Goal: Information Seeking & Learning: Check status

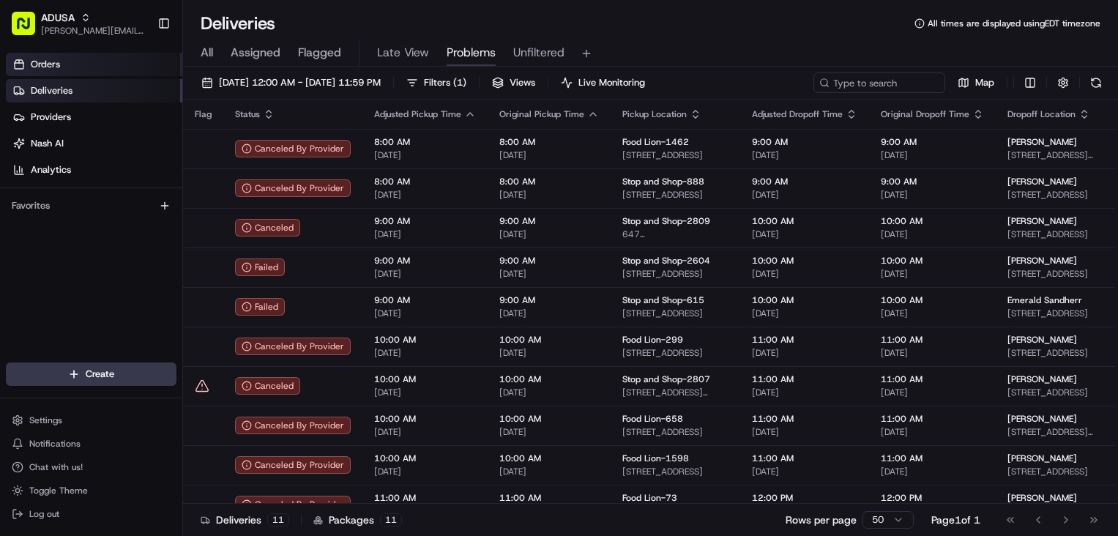
click at [53, 58] on span "Orders" at bounding box center [45, 64] width 29 height 13
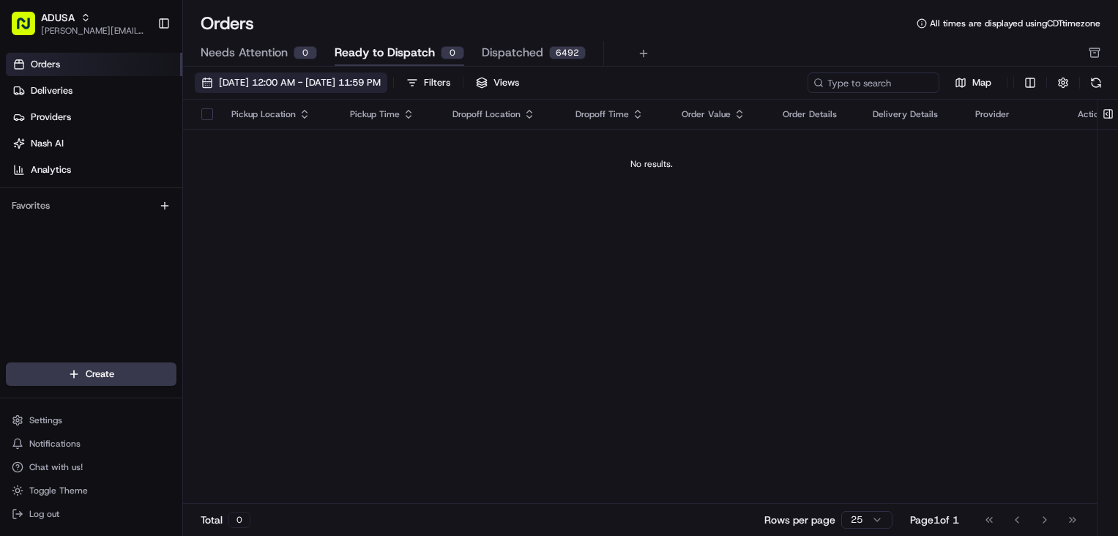
click at [337, 79] on span "[DATE] 12:00 AM - [DATE] 11:59 PM" at bounding box center [300, 82] width 162 height 13
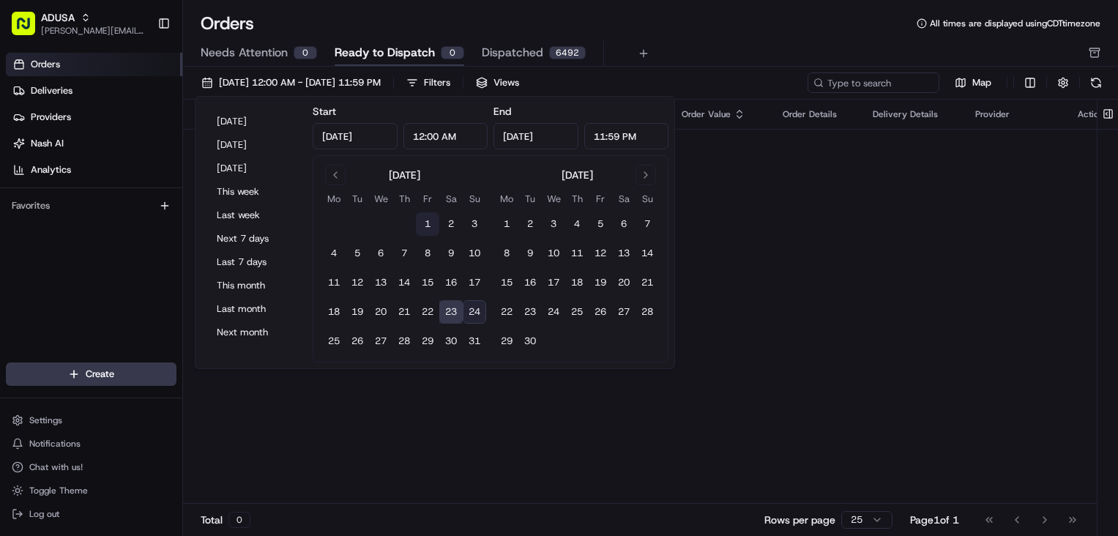
click at [417, 220] on button "1" at bounding box center [427, 223] width 23 height 23
type input "[DATE]"
drag, startPoint x: 454, startPoint y: 314, endPoint x: 469, endPoint y: 311, distance: 15.7
click at [469, 311] on tr "18 19 20 21 22 23 24" at bounding box center [404, 311] width 164 height 23
click at [455, 315] on button "23" at bounding box center [450, 311] width 23 height 23
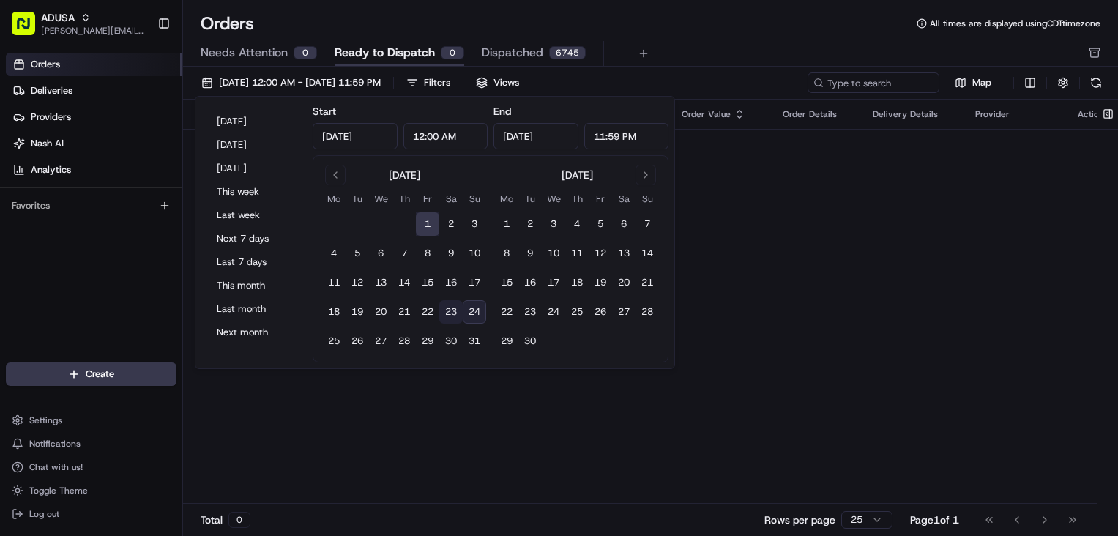
type input "[DATE]"
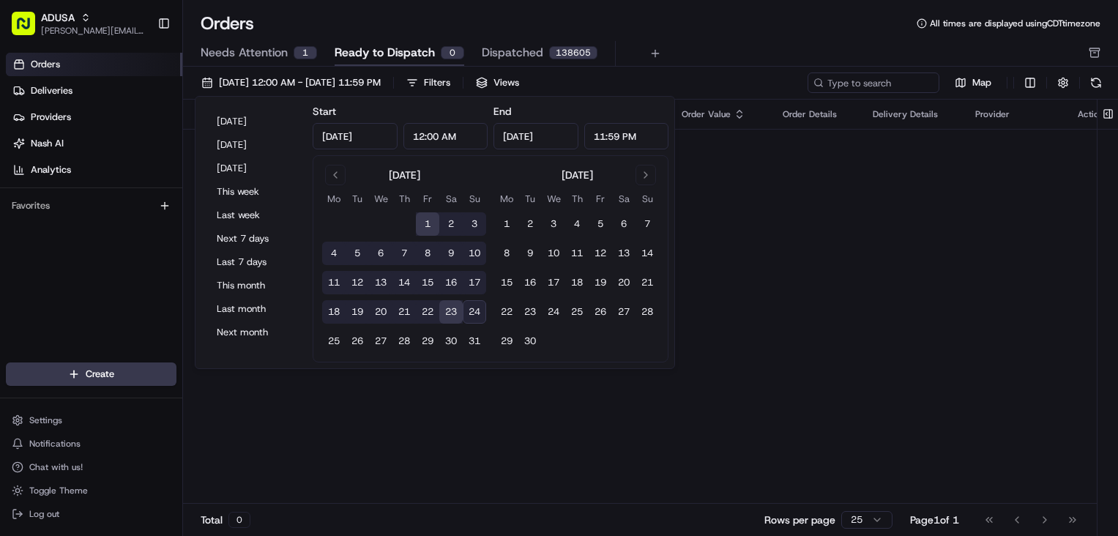
click at [766, 52] on div "Needs Attention 1 Ready to Dispatch 0 Dispatched 138605" at bounding box center [640, 53] width 879 height 25
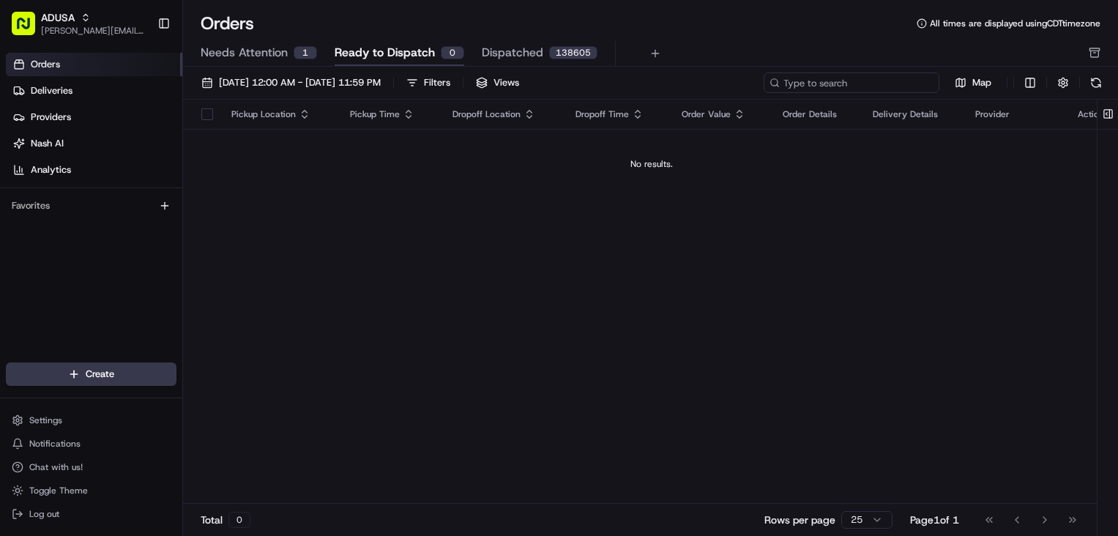
click at [865, 83] on input at bounding box center [852, 82] width 176 height 21
paste input "m701585609"
type input "m701585609"
click at [358, 84] on span "[DATE] 12:00 AM - [DATE] 11:59 PM" at bounding box center [300, 82] width 162 height 13
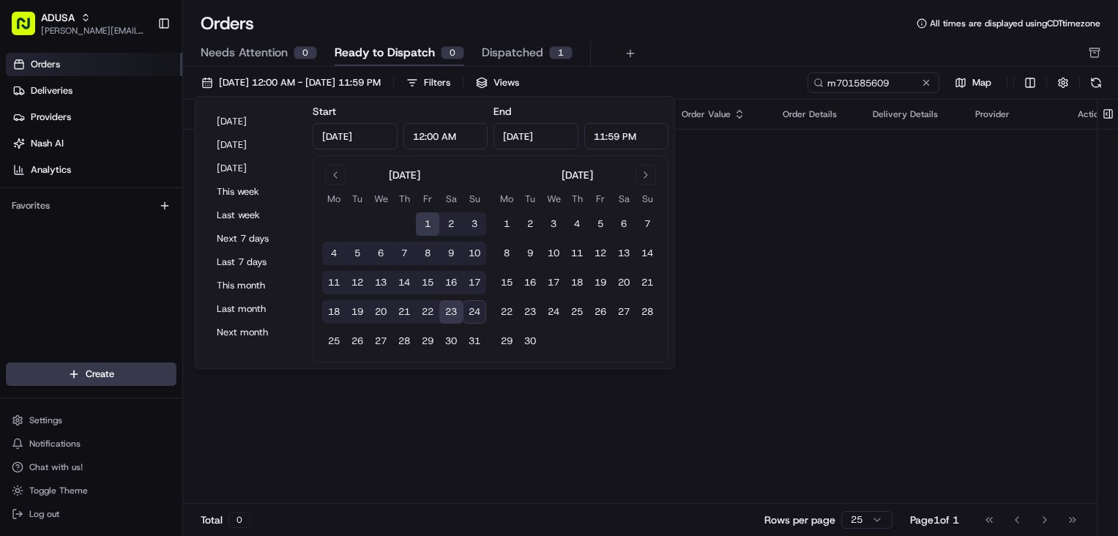
click at [384, 140] on input "[DATE]" at bounding box center [355, 136] width 85 height 26
click at [335, 174] on button "Go to previous month" at bounding box center [335, 175] width 21 height 21
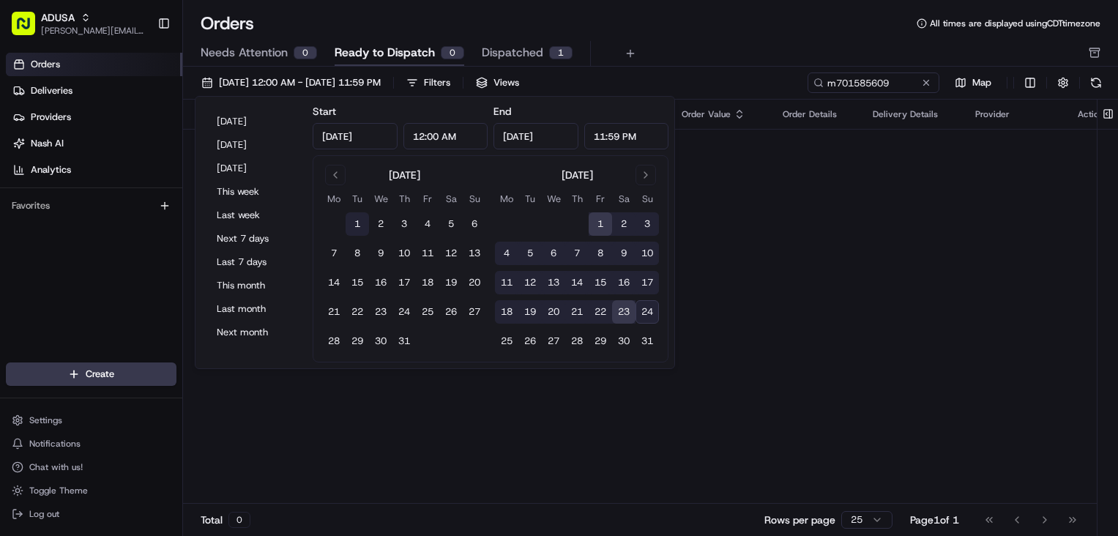
click at [353, 223] on button "1" at bounding box center [357, 223] width 23 height 23
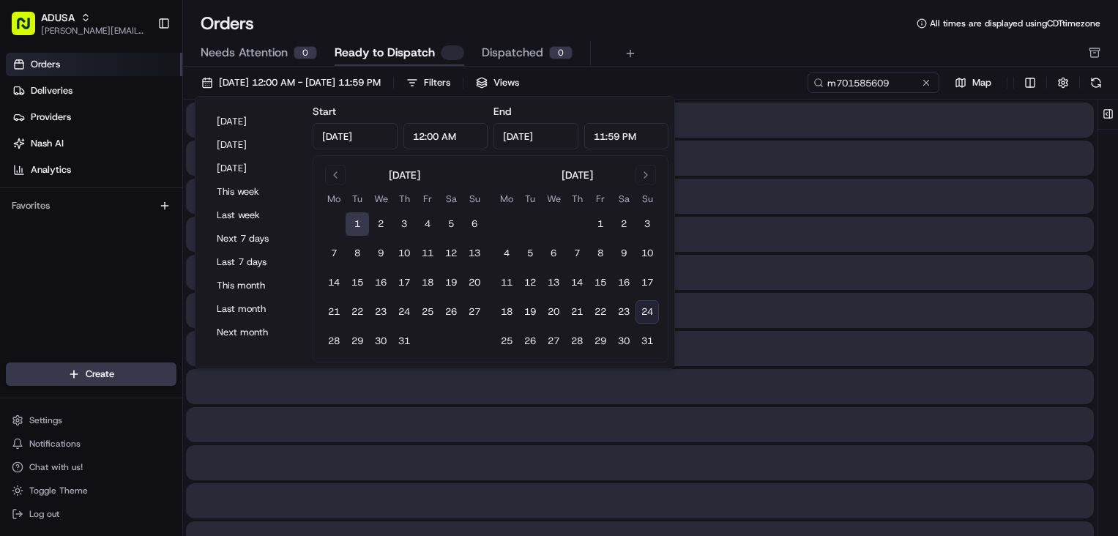
type input "[DATE]"
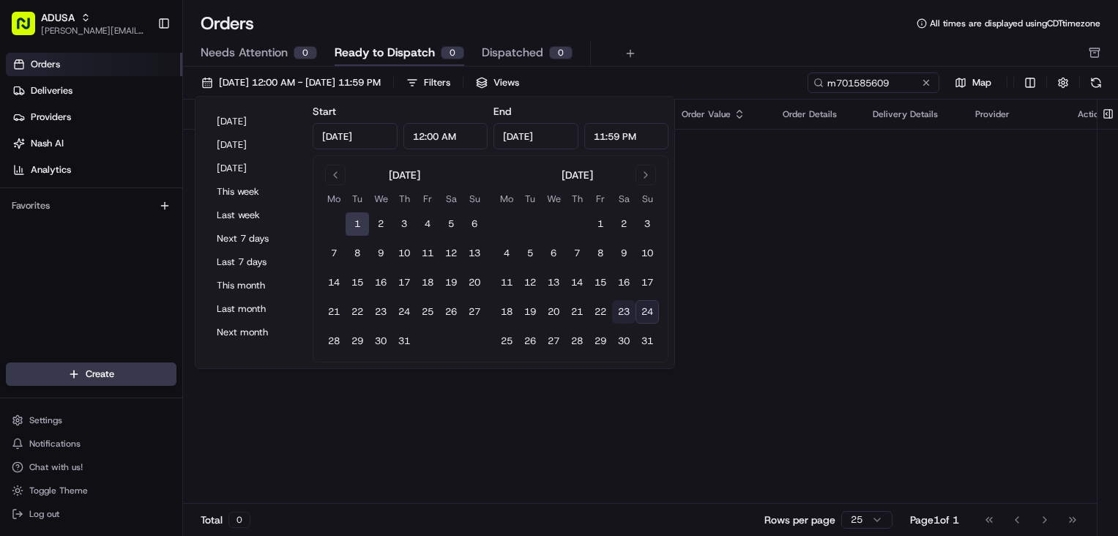
click at [632, 314] on button "23" at bounding box center [623, 311] width 23 height 23
type input "[DATE]"
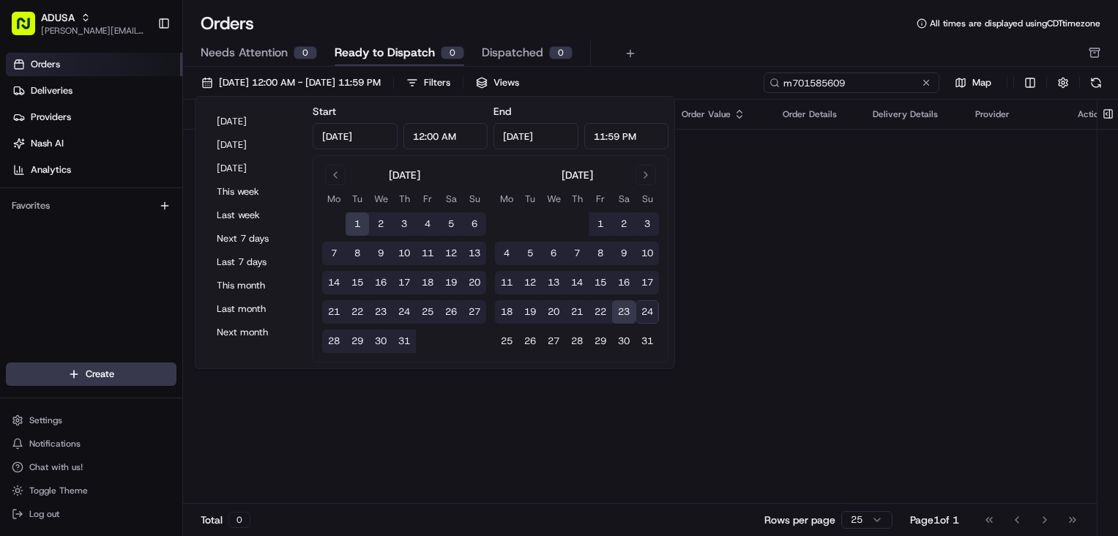
click at [899, 82] on input "m701585609" at bounding box center [852, 82] width 176 height 21
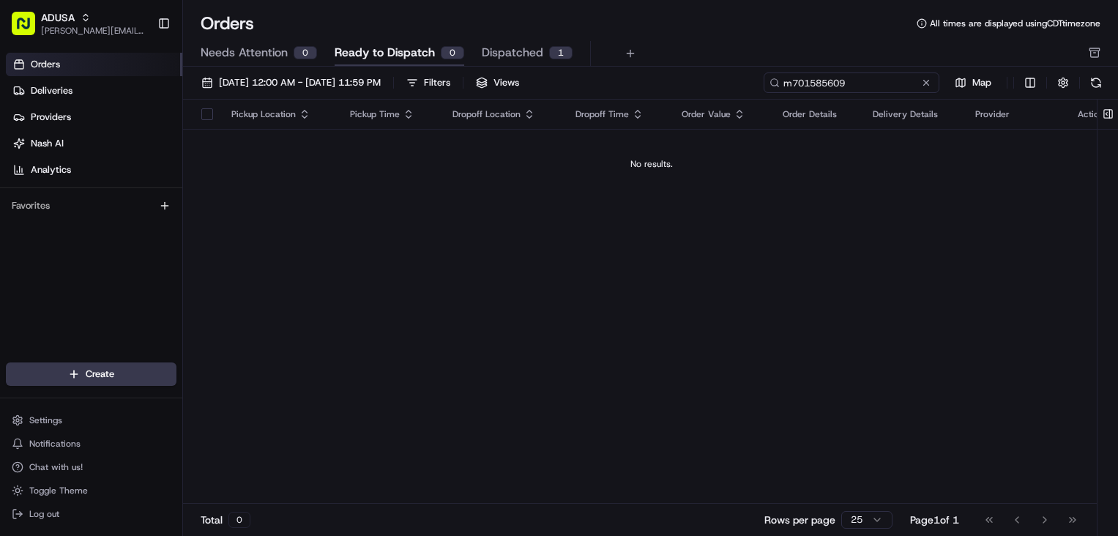
click at [899, 82] on input "m701585609" at bounding box center [852, 82] width 176 height 21
drag, startPoint x: 895, startPoint y: 83, endPoint x: 848, endPoint y: 77, distance: 47.2
click at [848, 77] on input "m701585609" at bounding box center [852, 82] width 176 height 21
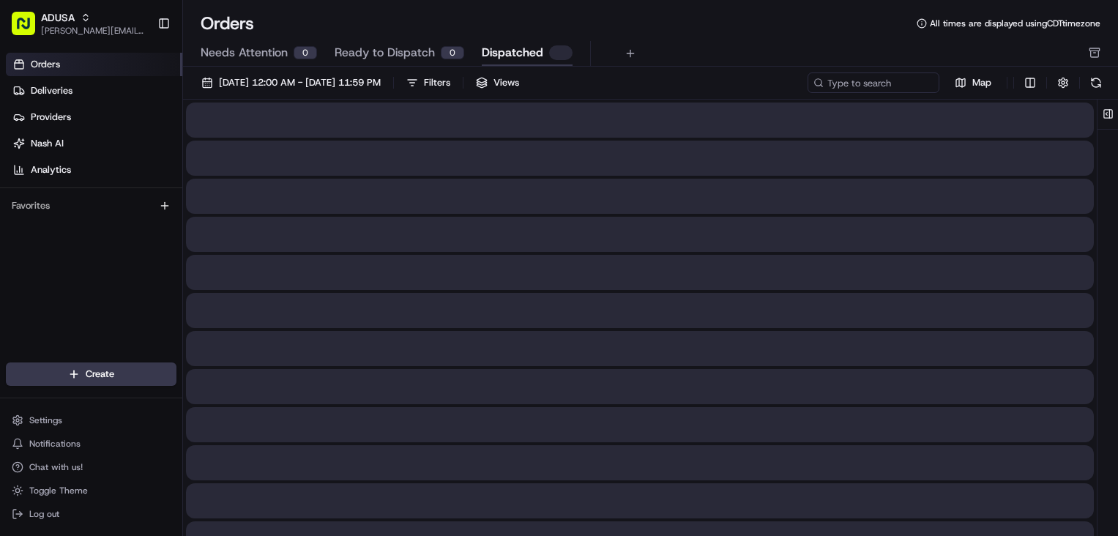
click at [493, 53] on span "Dispatched" at bounding box center [513, 53] width 62 height 18
click at [877, 85] on input at bounding box center [852, 82] width 176 height 21
paste input "m701585609"
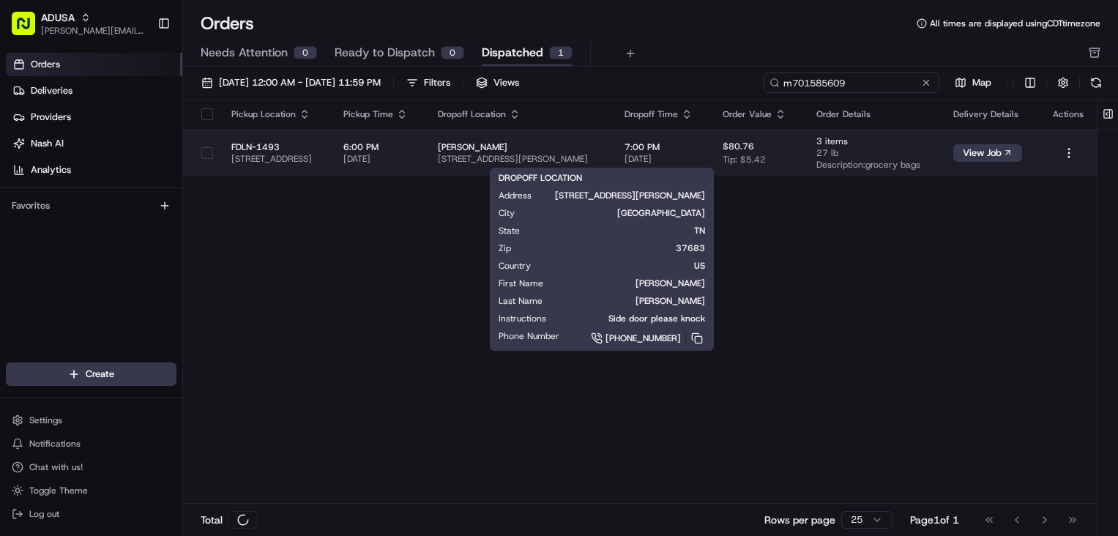
type input "m701585609"
click at [601, 163] on span "[STREET_ADDRESS][PERSON_NAME]" at bounding box center [519, 159] width 163 height 12
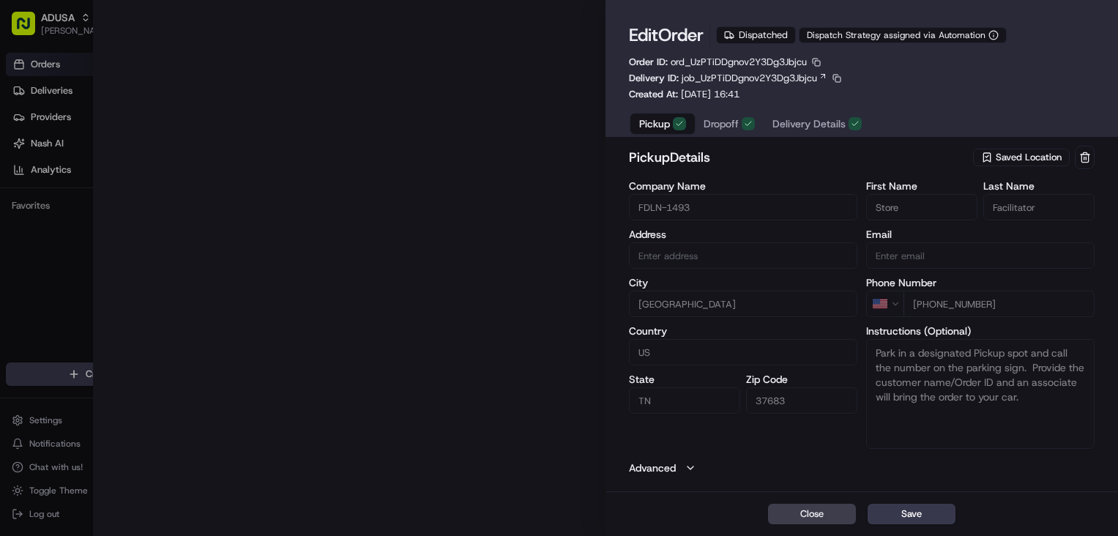
type input "[STREET_ADDRESS]"
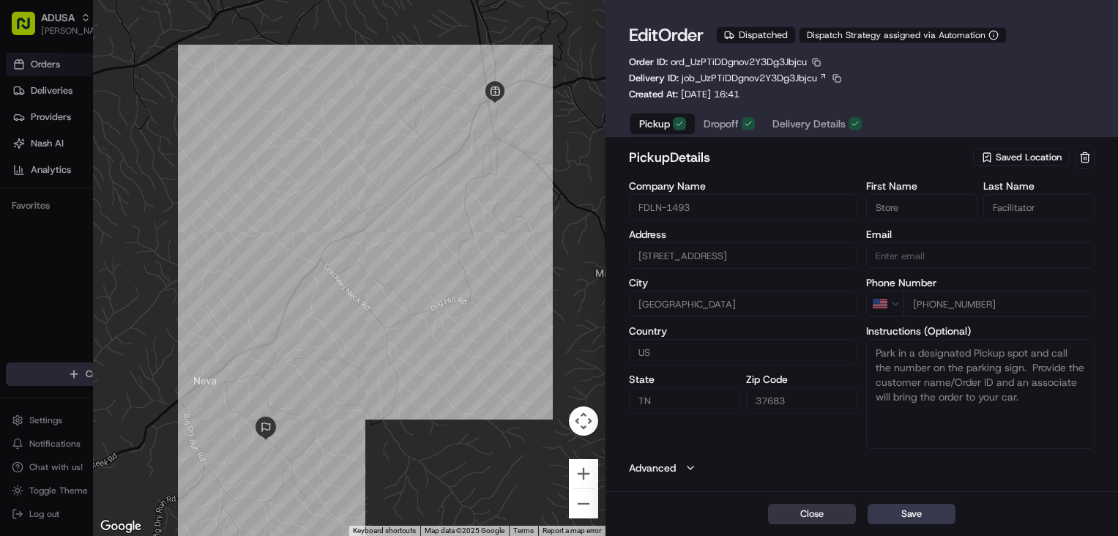
click at [833, 512] on button "Close" at bounding box center [812, 514] width 88 height 21
type input "+1"
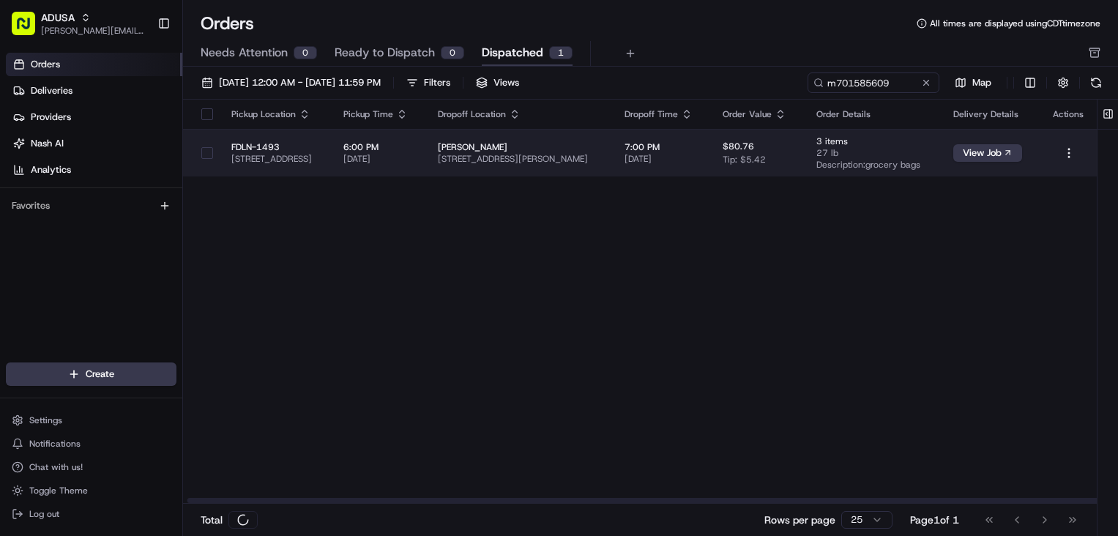
scroll to position [0, 76]
drag, startPoint x: 932, startPoint y: 184, endPoint x: 1061, endPoint y: 163, distance: 130.6
click at [1068, 150] on html "ADUSA [PERSON_NAME][EMAIL_ADDRESS][PERSON_NAME][DOMAIN_NAME] Toggle Sidebar Ord…" at bounding box center [559, 268] width 1118 height 536
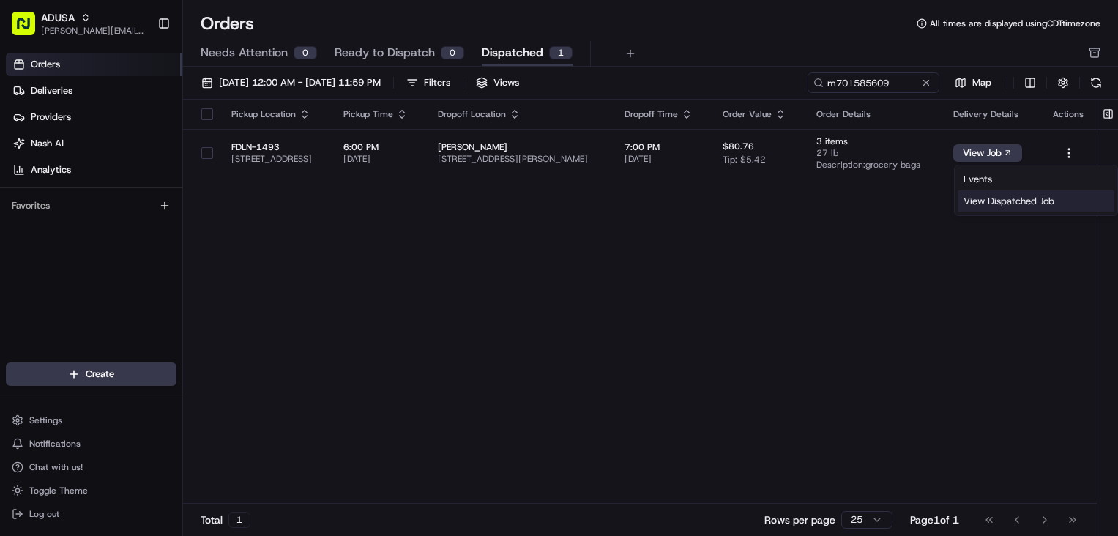
click at [1017, 202] on div "View Dispatched Job" at bounding box center [1036, 201] width 157 height 22
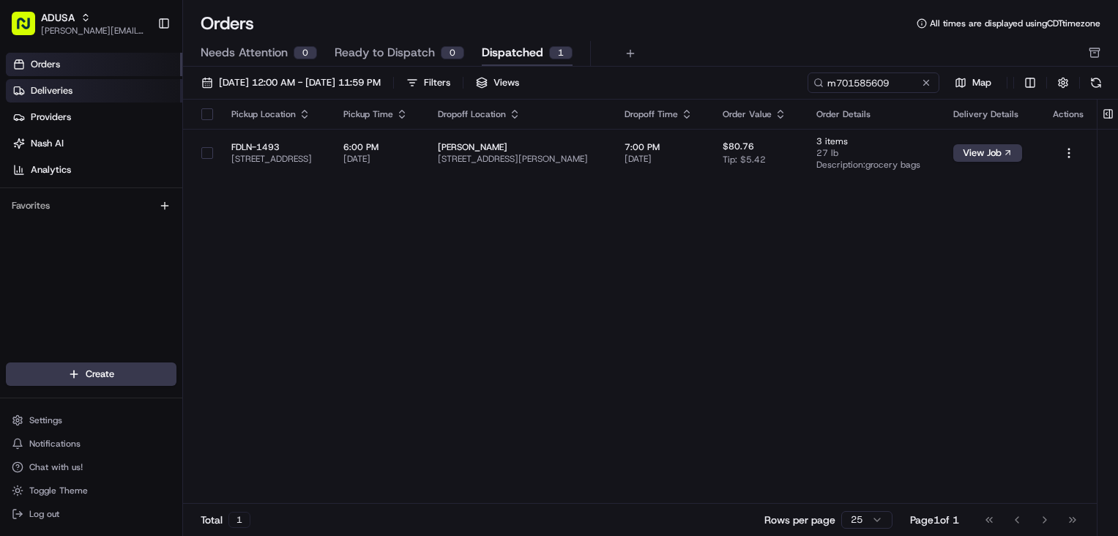
click at [94, 89] on link "Deliveries" at bounding box center [94, 90] width 176 height 23
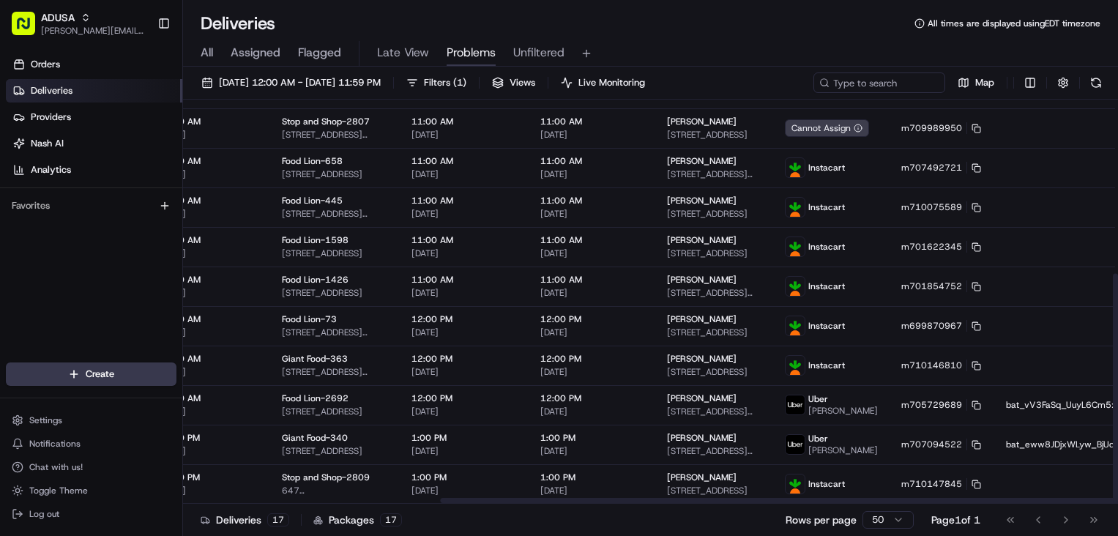
scroll to position [305, 327]
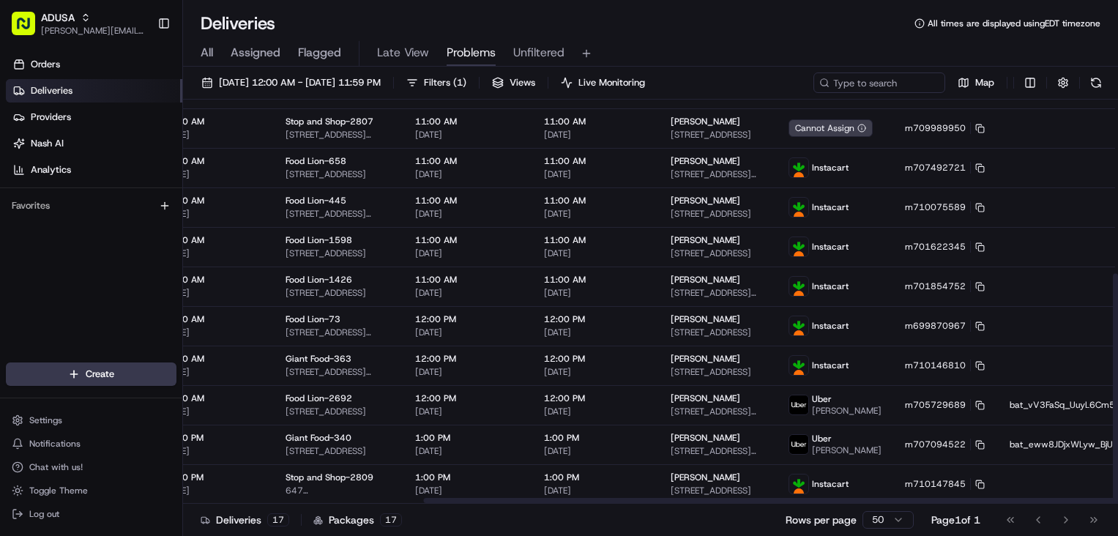
drag, startPoint x: 745, startPoint y: 500, endPoint x: 986, endPoint y: 499, distance: 241.7
click at [986, 499] on div at bounding box center [887, 500] width 928 height 5
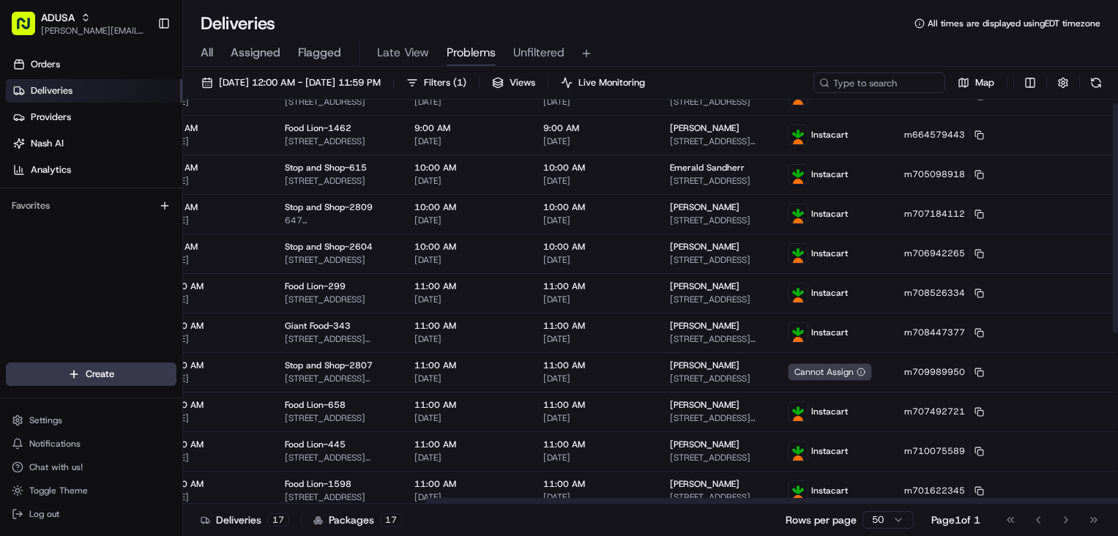
scroll to position [0, 338]
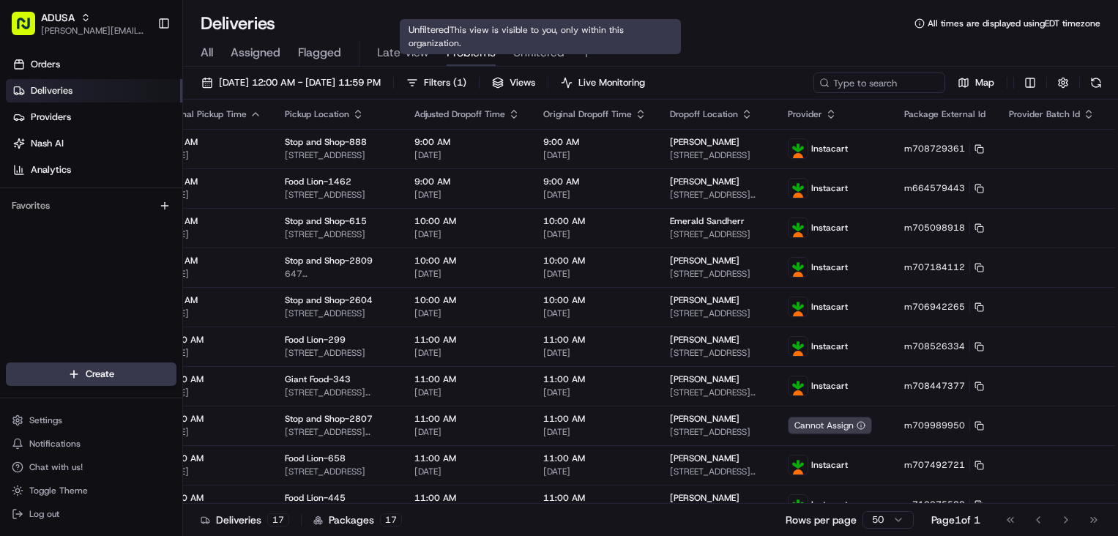
click at [537, 45] on span "Unfiltered" at bounding box center [538, 53] width 51 height 18
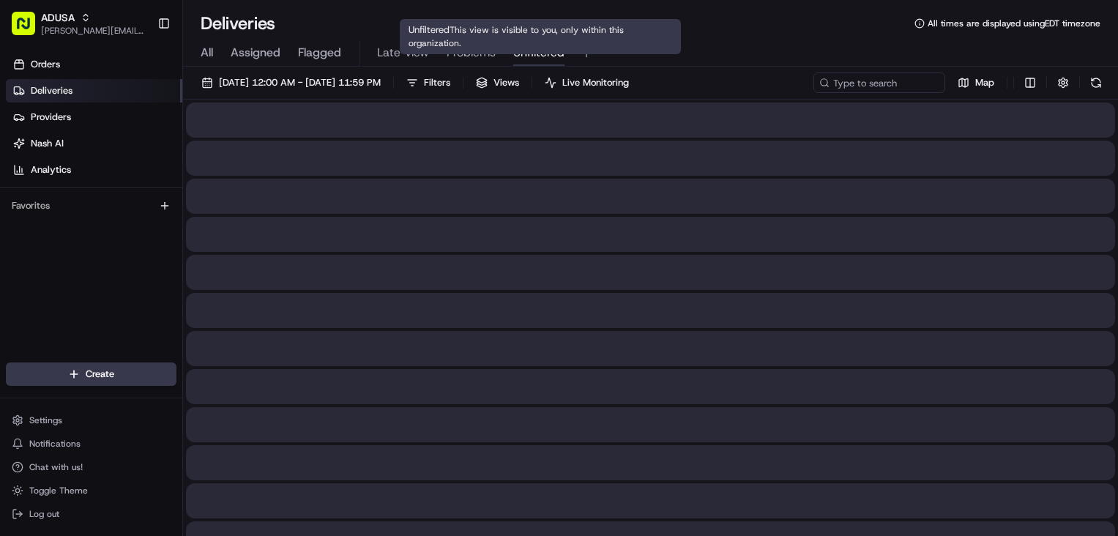
click at [527, 53] on span "Unfiltered" at bounding box center [538, 53] width 51 height 18
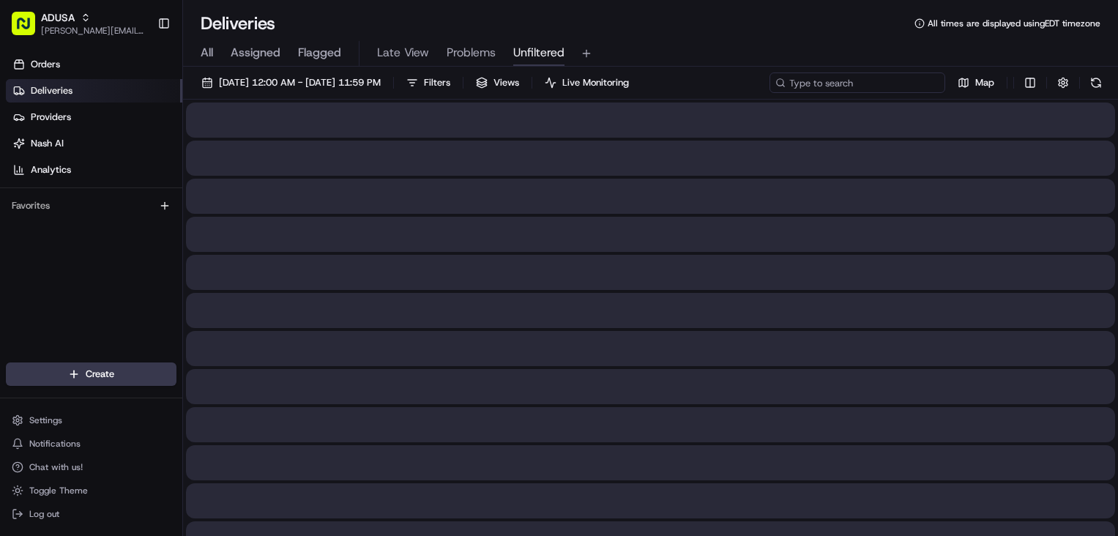
click at [876, 83] on input at bounding box center [858, 82] width 176 height 21
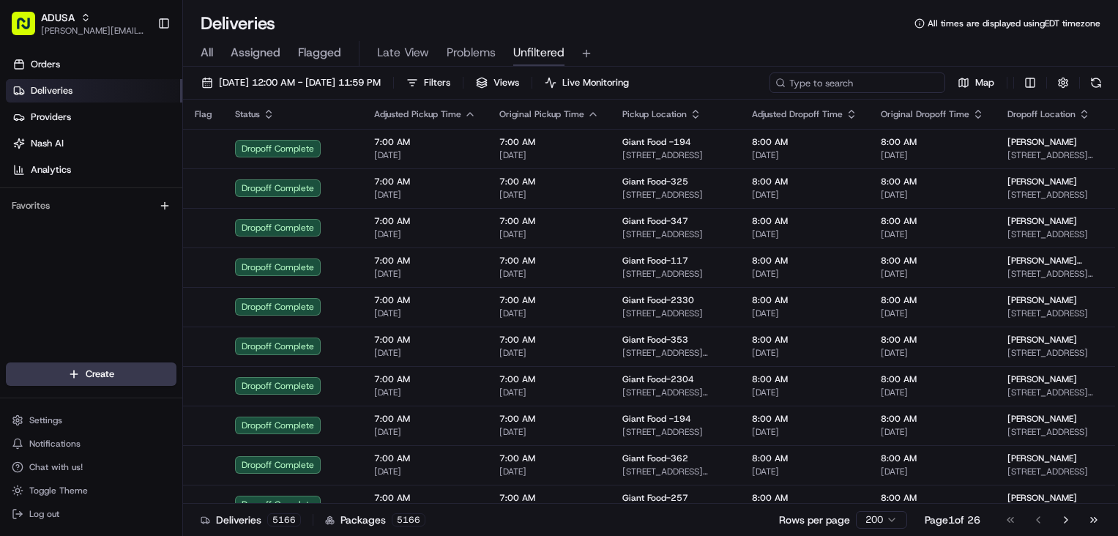
click at [865, 81] on input at bounding box center [858, 82] width 176 height 21
paste input "m707850623"
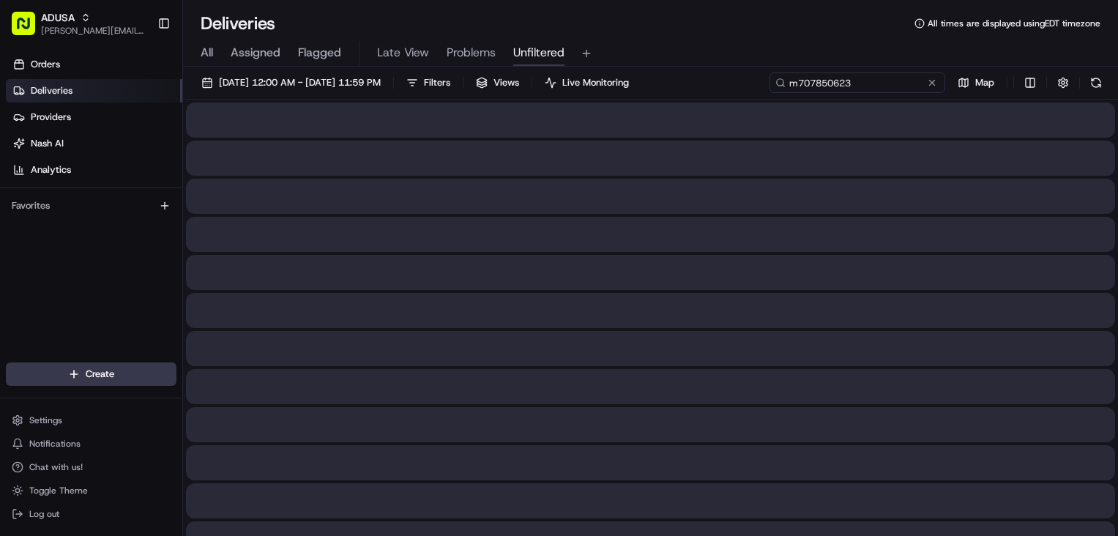
type input "m707850623"
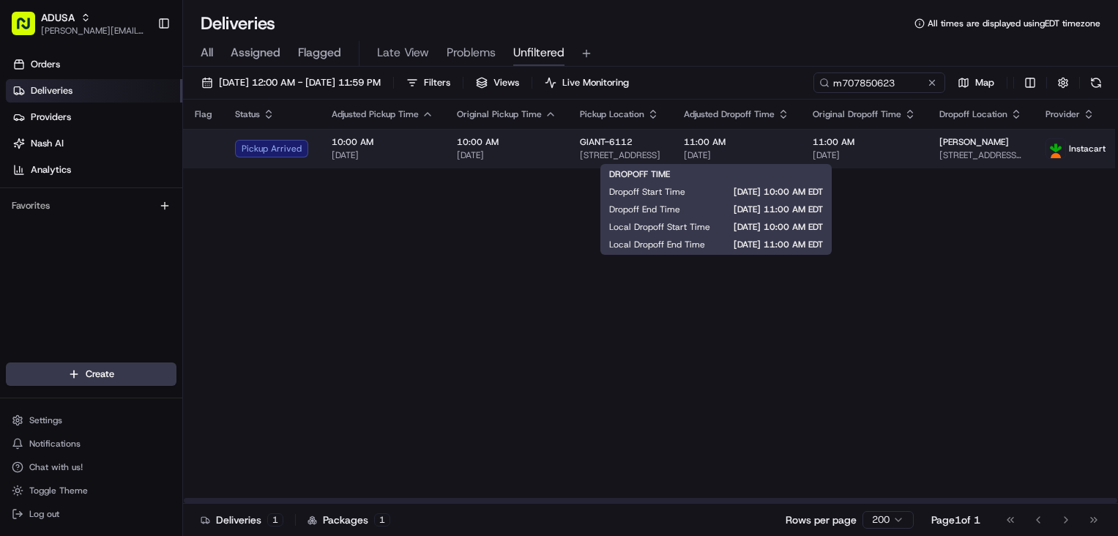
click at [778, 146] on span "11:00 AM" at bounding box center [736, 142] width 105 height 12
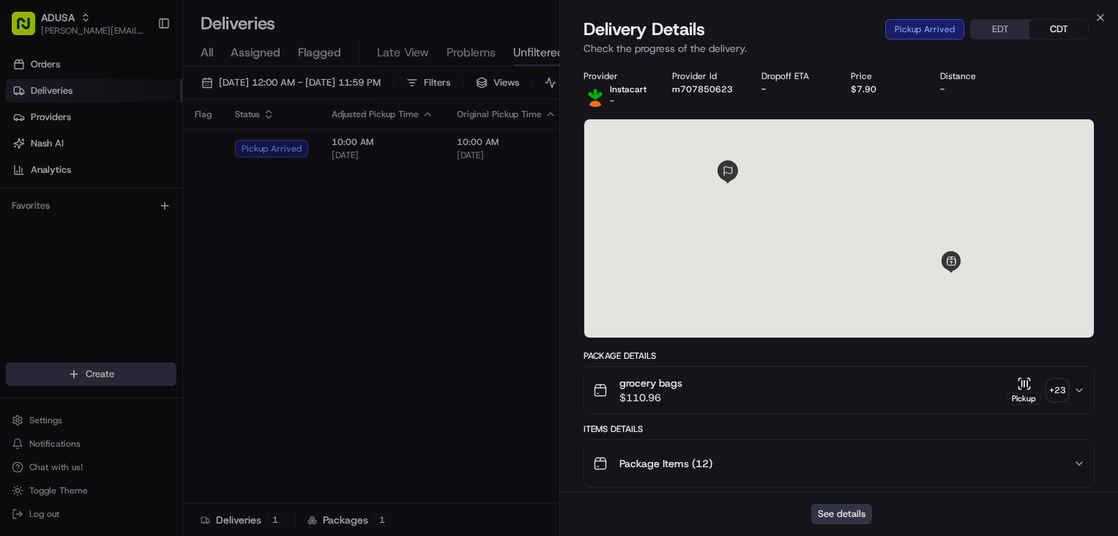
click at [846, 505] on button "See details" at bounding box center [841, 514] width 61 height 21
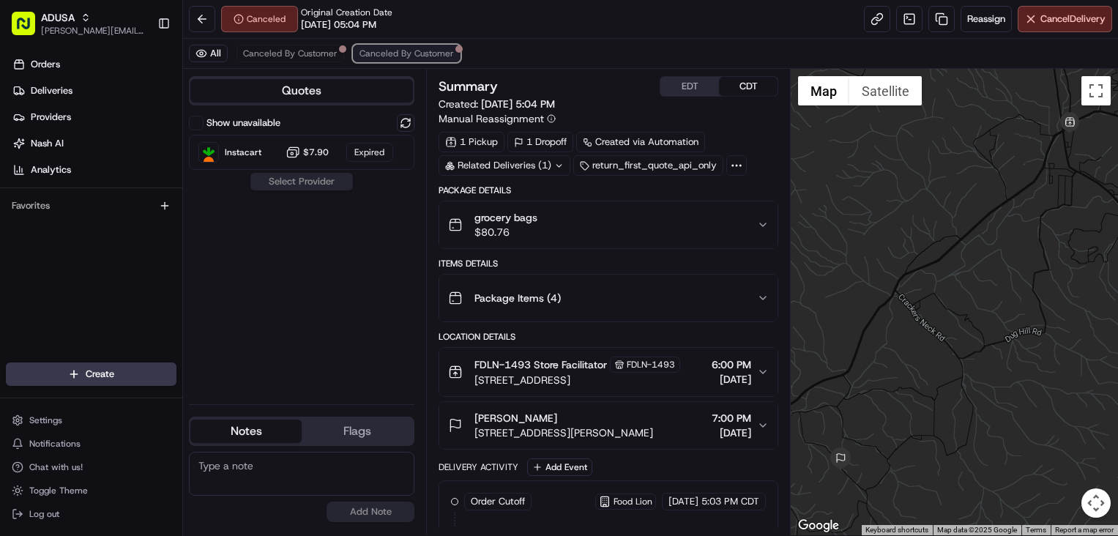
click at [384, 61] on button "Canceled By Customer" at bounding box center [407, 54] width 108 height 18
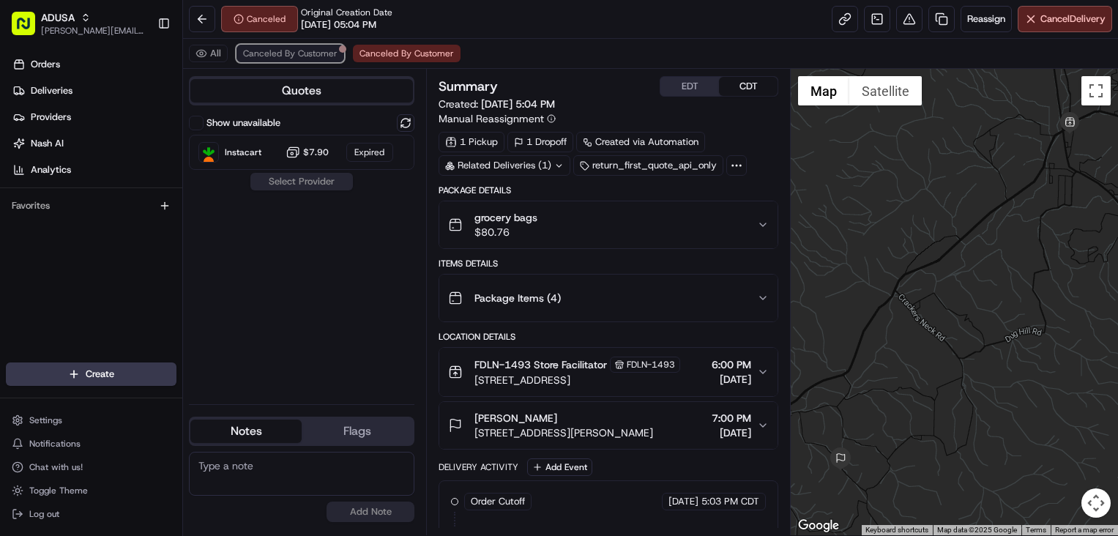
click at [326, 53] on span "Canceled By Customer" at bounding box center [290, 54] width 94 height 12
click at [373, 53] on span "Canceled By Customer" at bounding box center [407, 54] width 94 height 12
click at [325, 56] on span "Canceled By Customer" at bounding box center [290, 54] width 94 height 12
click at [368, 54] on span "Canceled By Customer" at bounding box center [407, 54] width 94 height 12
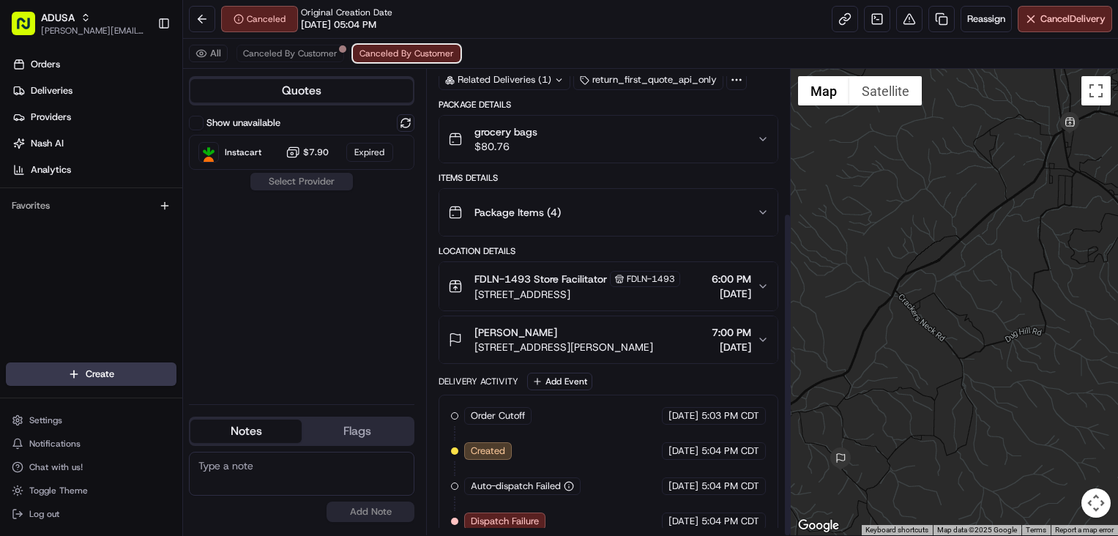
scroll to position [206, 0]
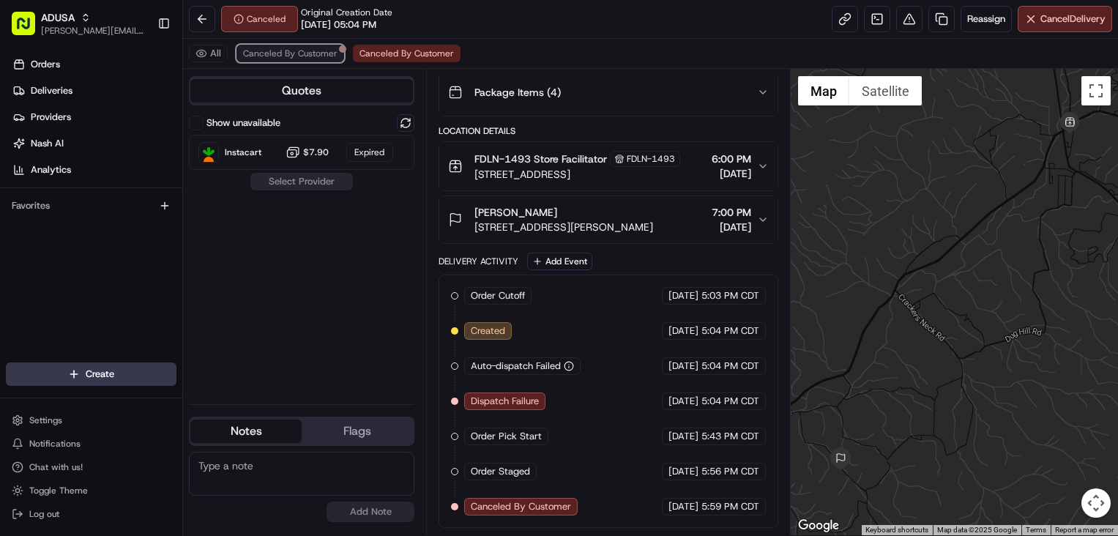
click at [318, 57] on span "Canceled By Customer" at bounding box center [290, 54] width 94 height 12
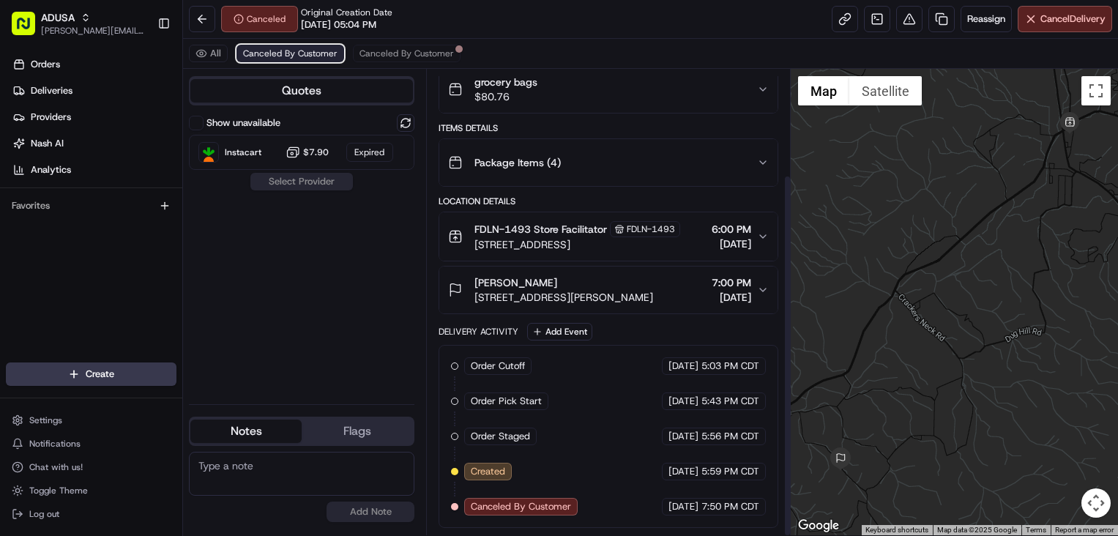
scroll to position [135, 0]
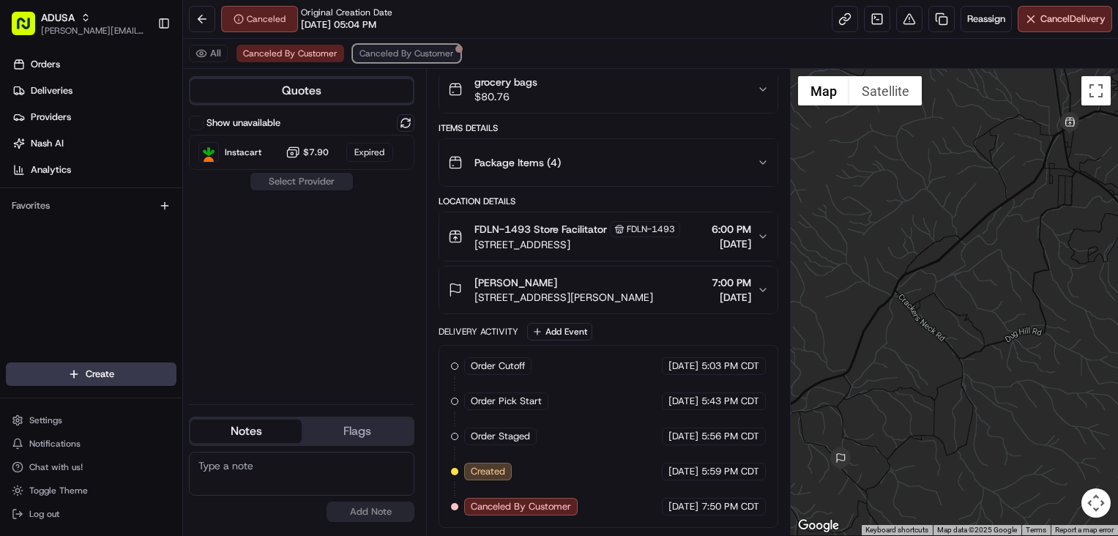
click at [404, 51] on span "Canceled By Customer" at bounding box center [407, 54] width 94 height 12
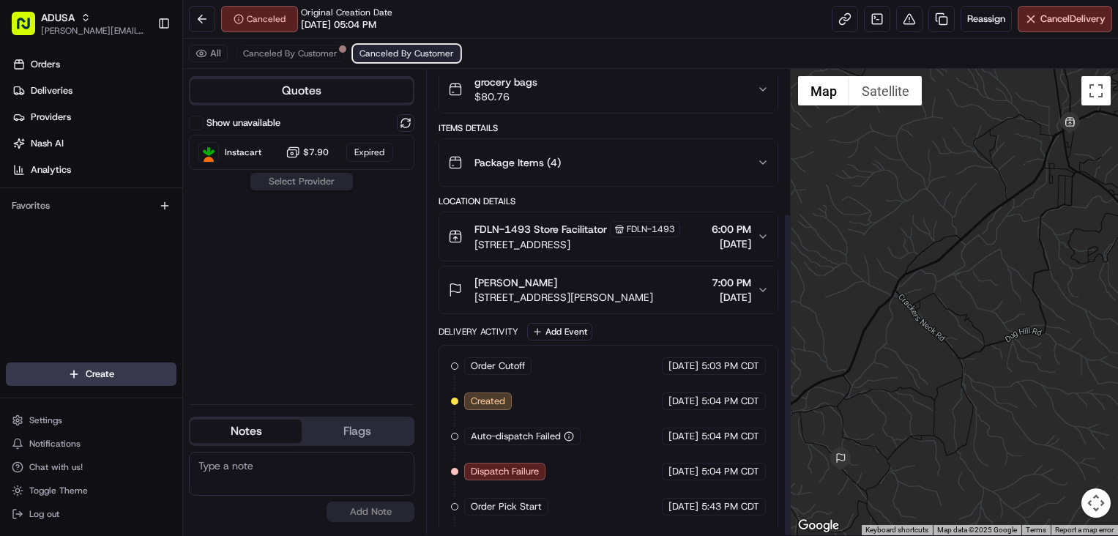
scroll to position [206, 0]
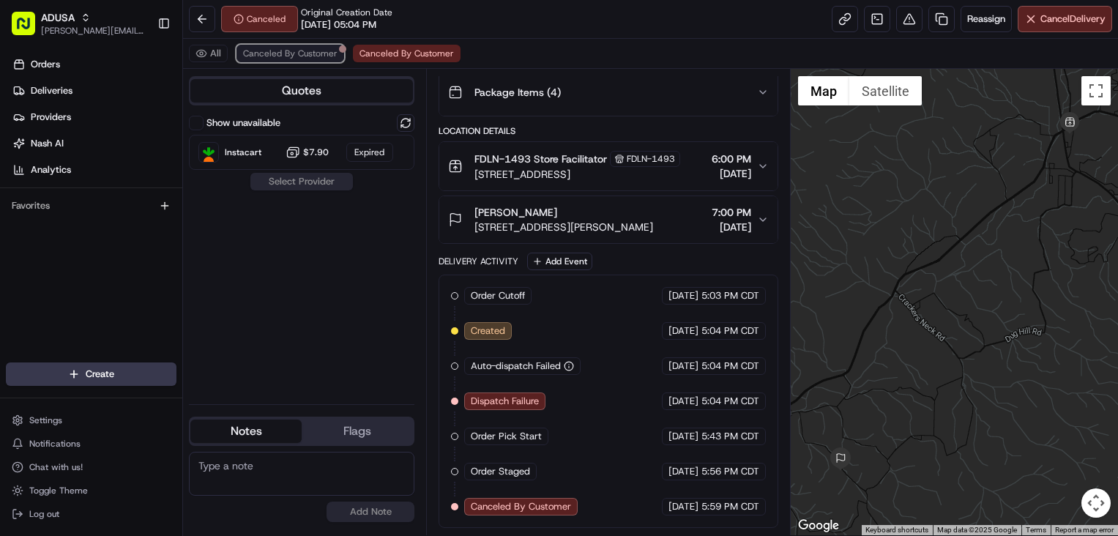
click at [309, 53] on span "Canceled By Customer" at bounding box center [290, 54] width 94 height 12
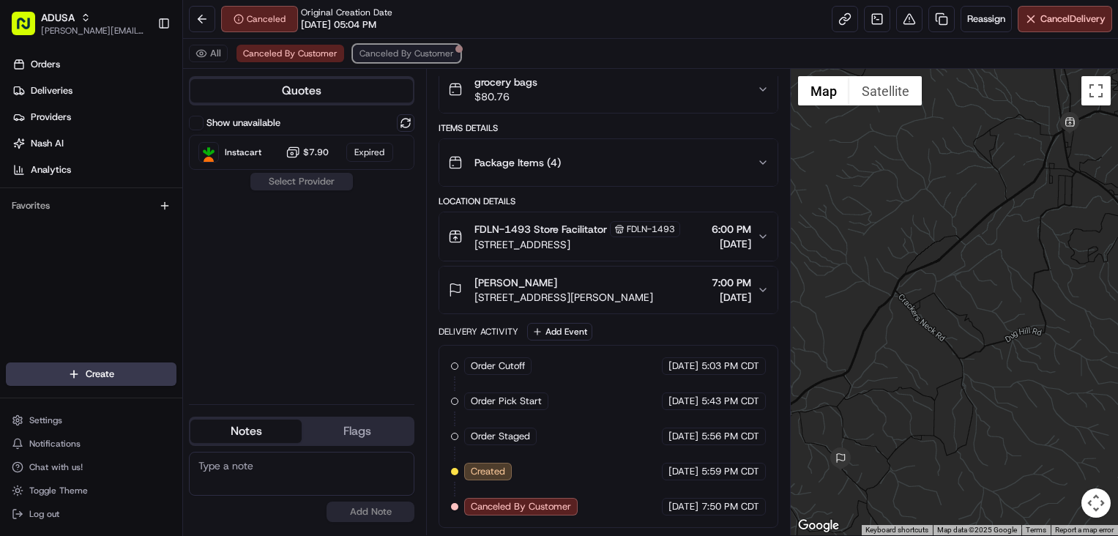
click at [379, 55] on span "Canceled By Customer" at bounding box center [407, 54] width 94 height 12
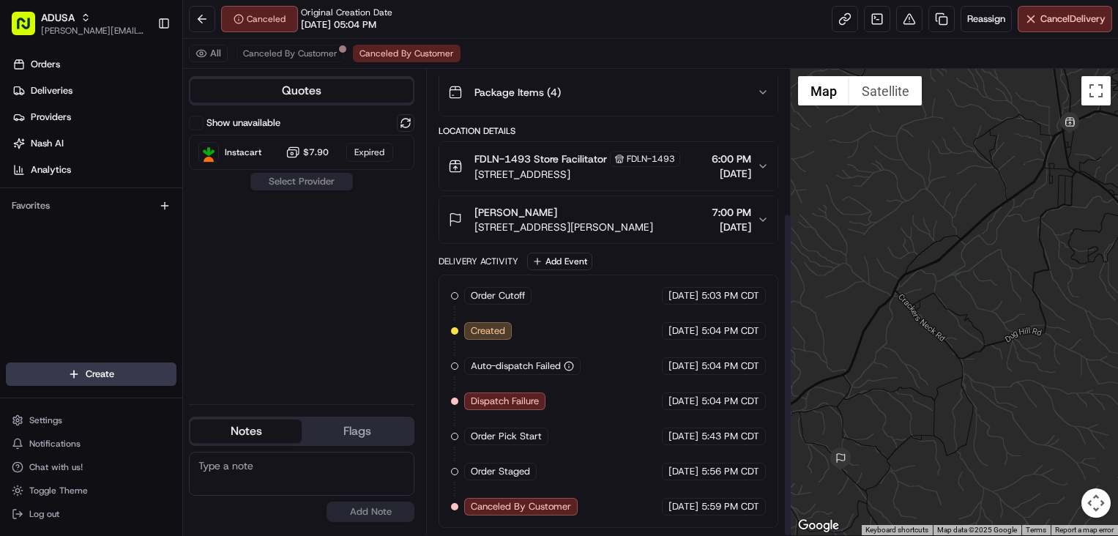
click at [329, 417] on div "Notes Flags" at bounding box center [302, 431] width 226 height 29
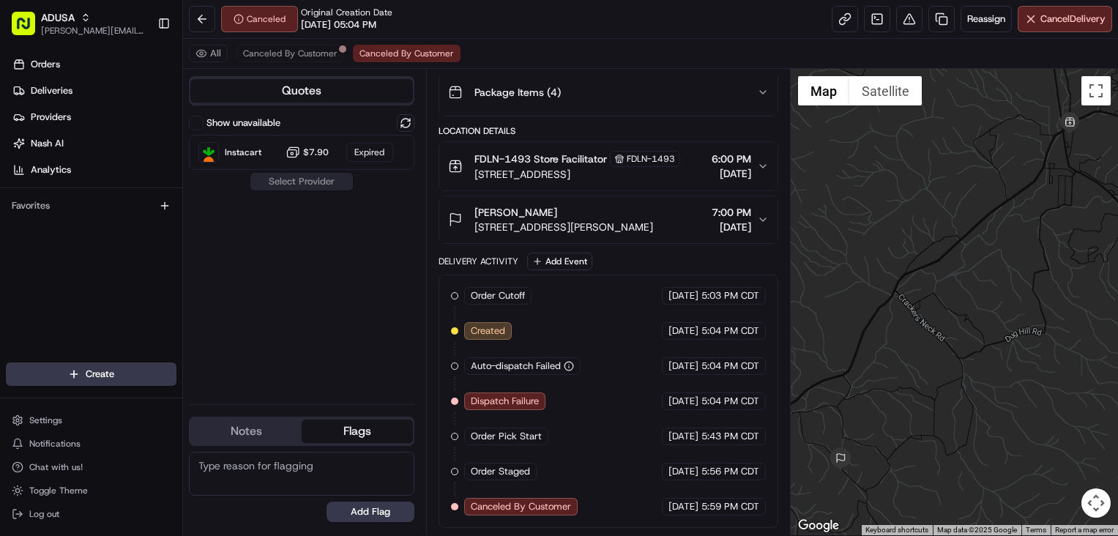
click at [335, 428] on button "Flags" at bounding box center [357, 431] width 111 height 23
click at [260, 428] on button "Notes" at bounding box center [245, 431] width 111 height 23
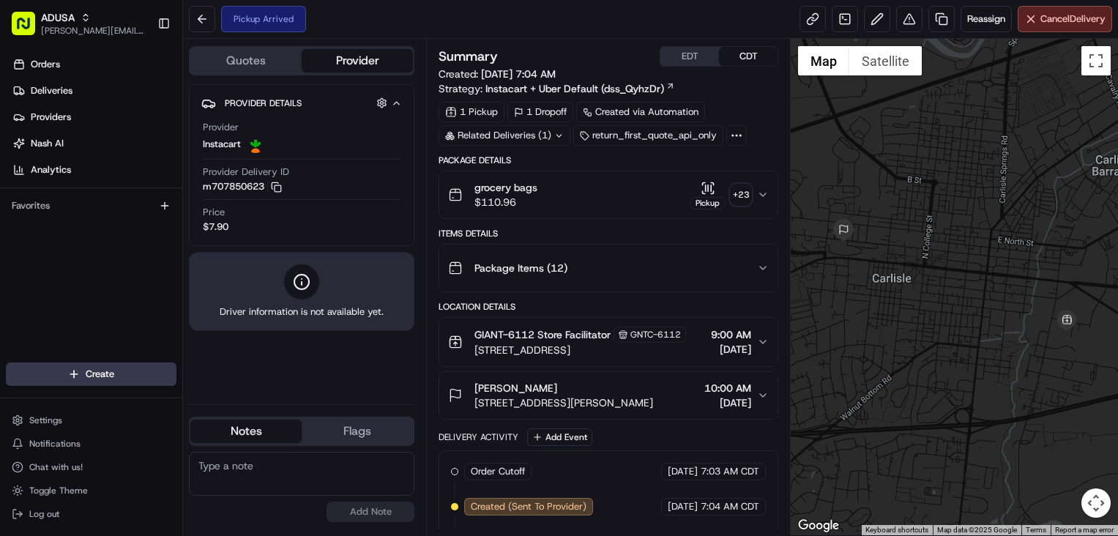
click at [603, 194] on div "grocery bags $110.96 Pickup + 23" at bounding box center [602, 194] width 309 height 29
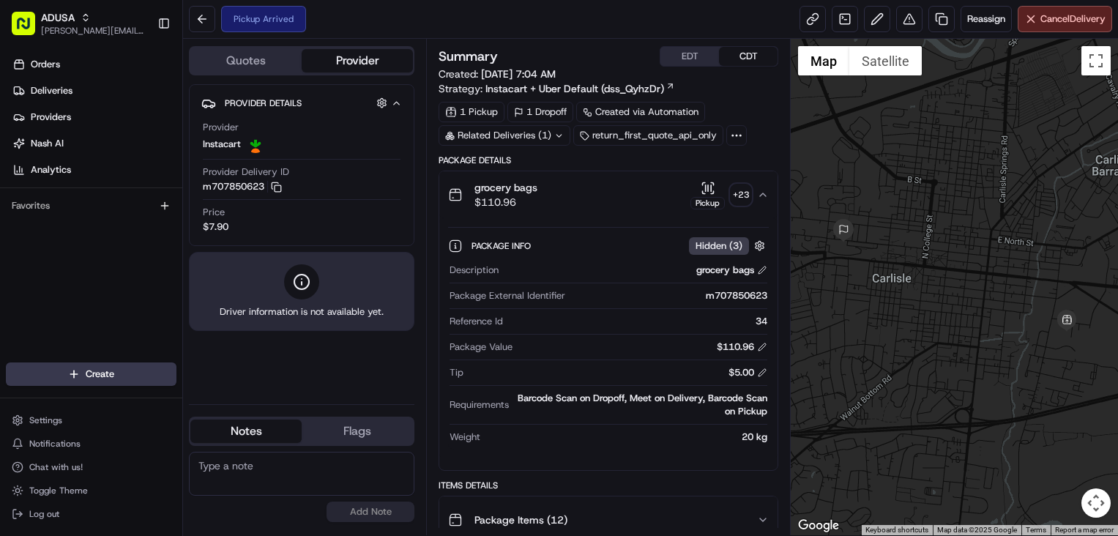
click at [652, 253] on div "Package Info Hidden ( 3 )" at bounding box center [620, 246] width 297 height 18
click at [726, 251] on span "Hidden ( 3 )" at bounding box center [719, 245] width 47 height 13
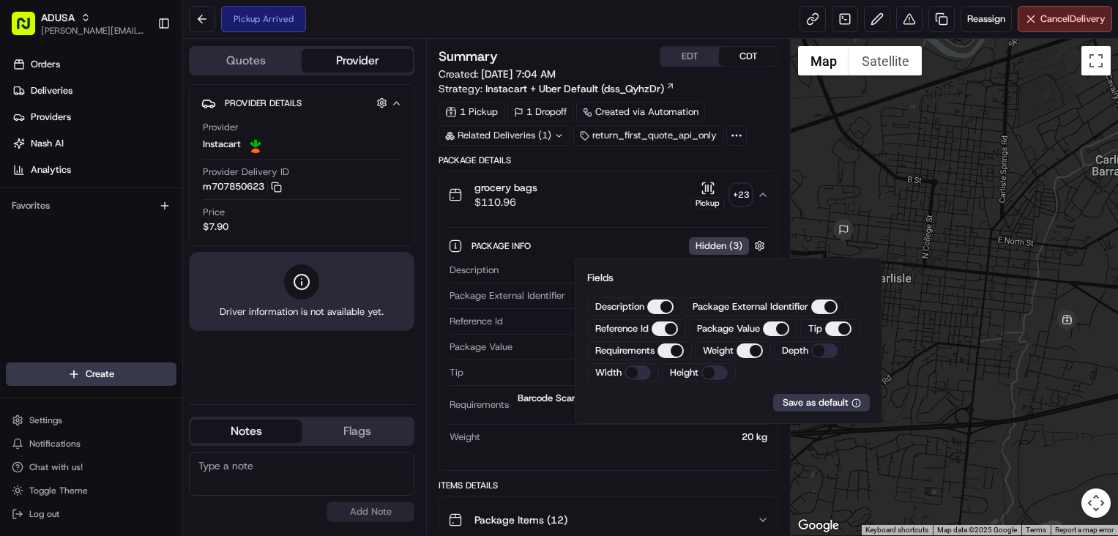
click at [726, 251] on span "Hidden ( 3 )" at bounding box center [719, 245] width 47 height 13
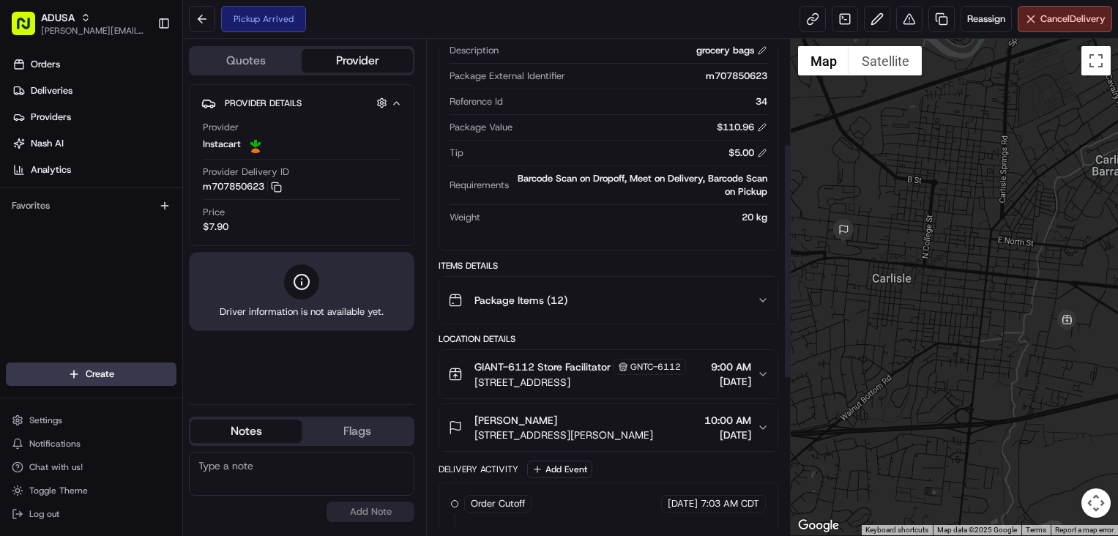
click at [665, 297] on div "Package Items ( 12 )" at bounding box center [602, 300] width 309 height 29
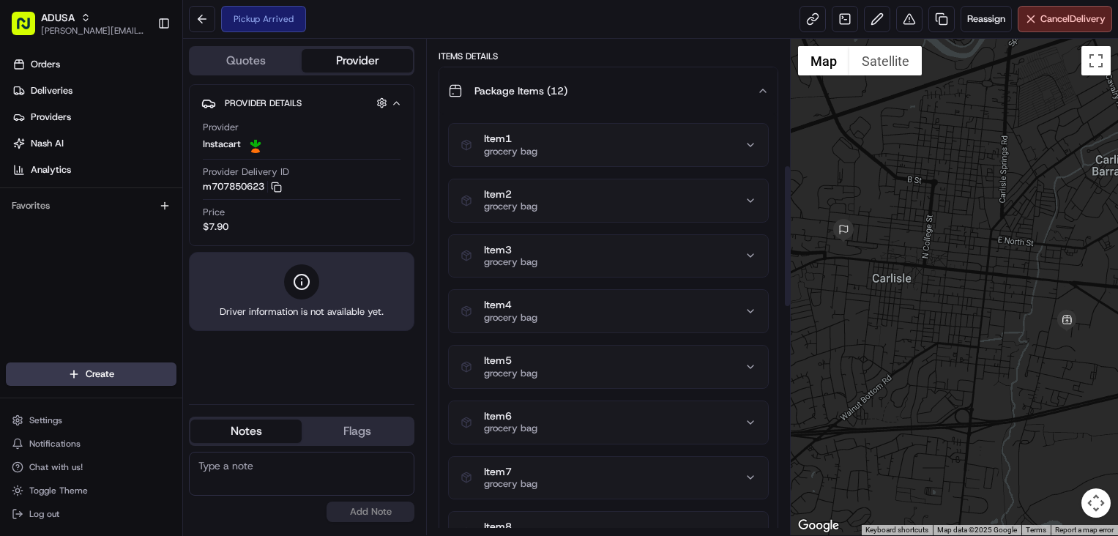
scroll to position [439, 0]
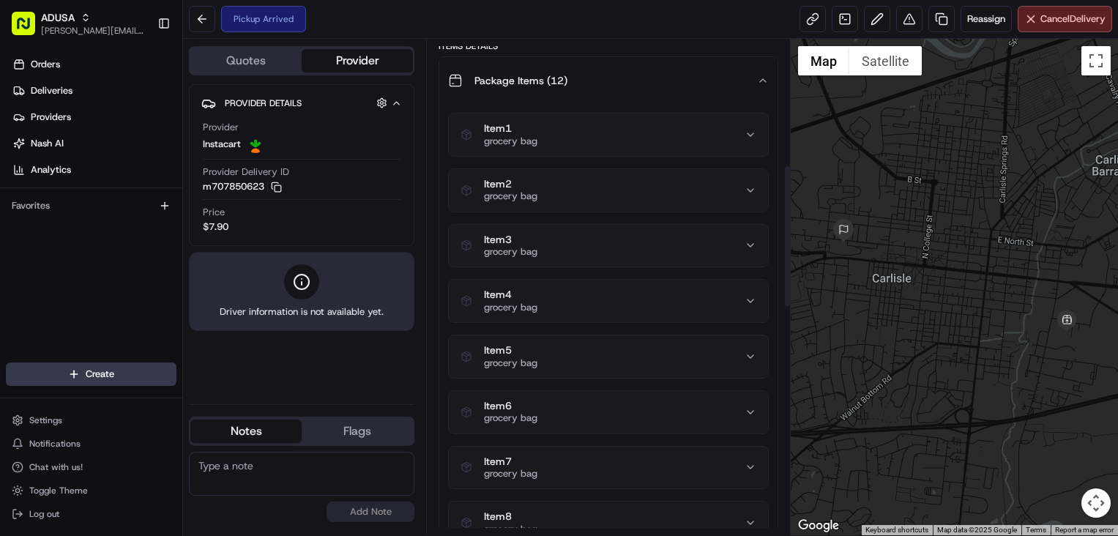
click at [675, 140] on div "Item 1 grocery bag" at bounding box center [603, 134] width 284 height 25
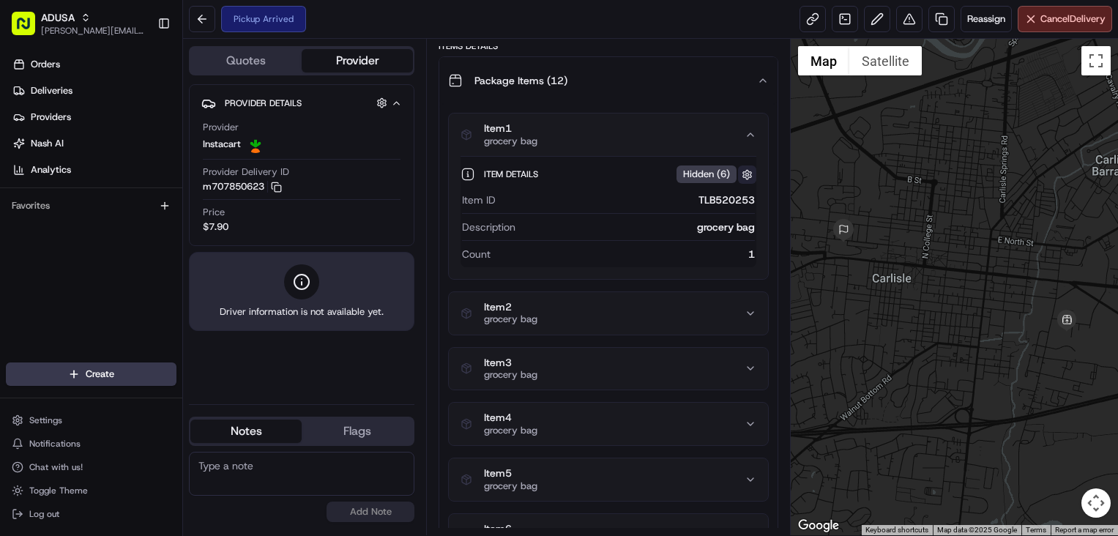
click at [745, 177] on button "button" at bounding box center [747, 175] width 18 height 18
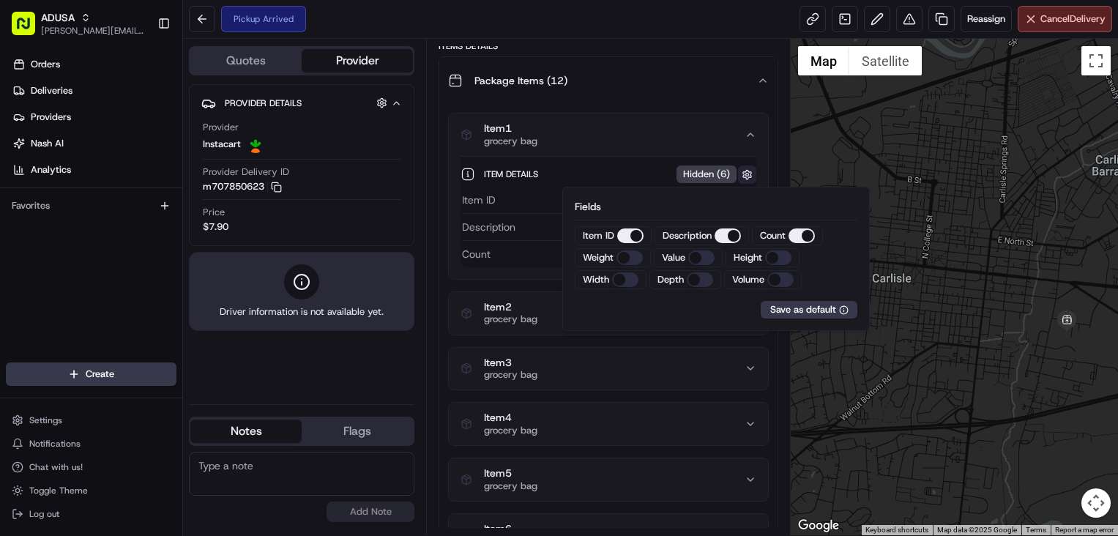
click at [746, 177] on button "button" at bounding box center [747, 175] width 18 height 18
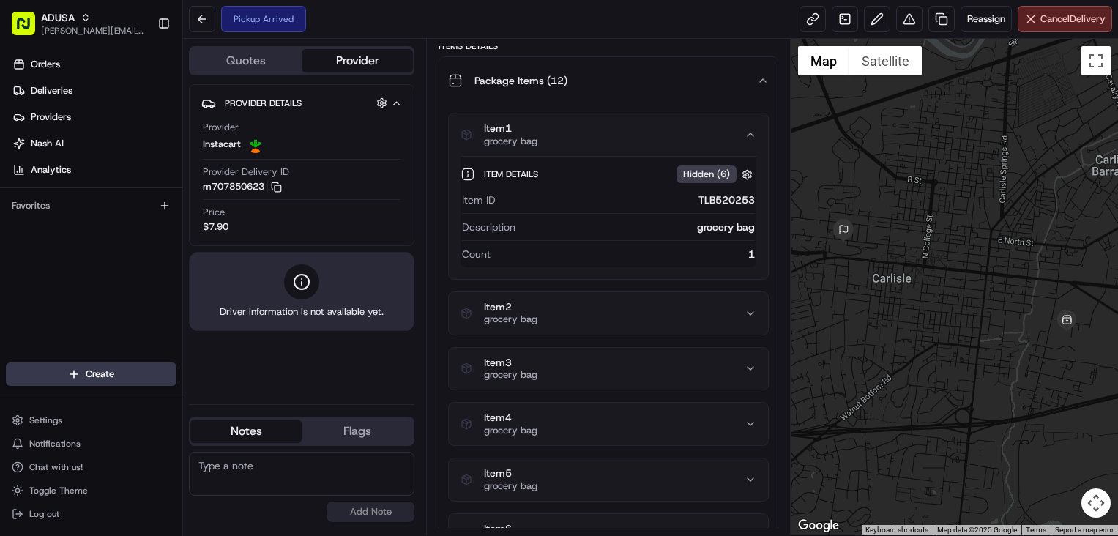
click at [721, 329] on button "Item 2 grocery bag" at bounding box center [608, 313] width 319 height 42
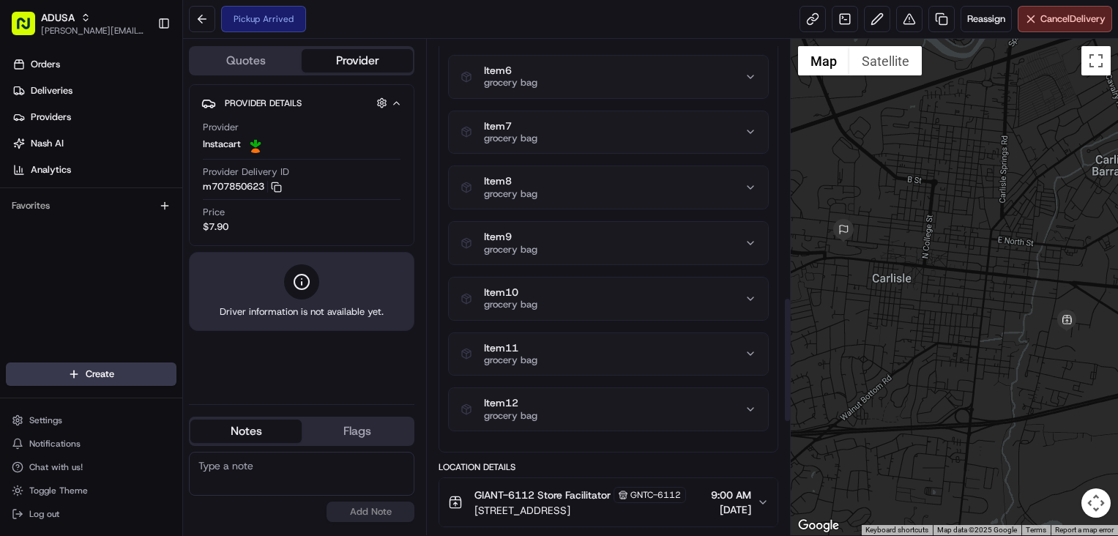
scroll to position [1025, 0]
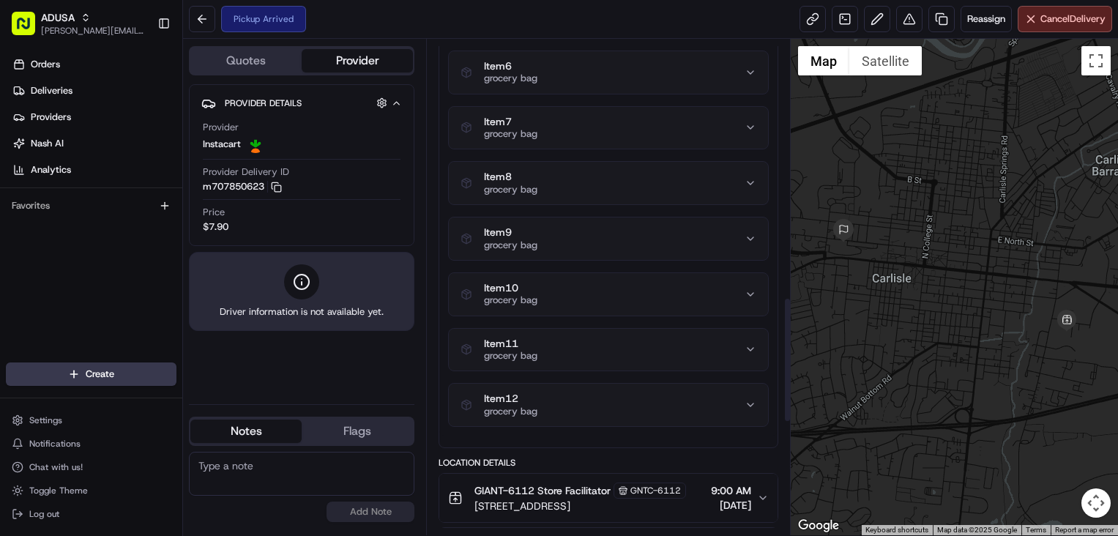
click at [725, 398] on div "Item 12 grocery bag" at bounding box center [603, 405] width 284 height 25
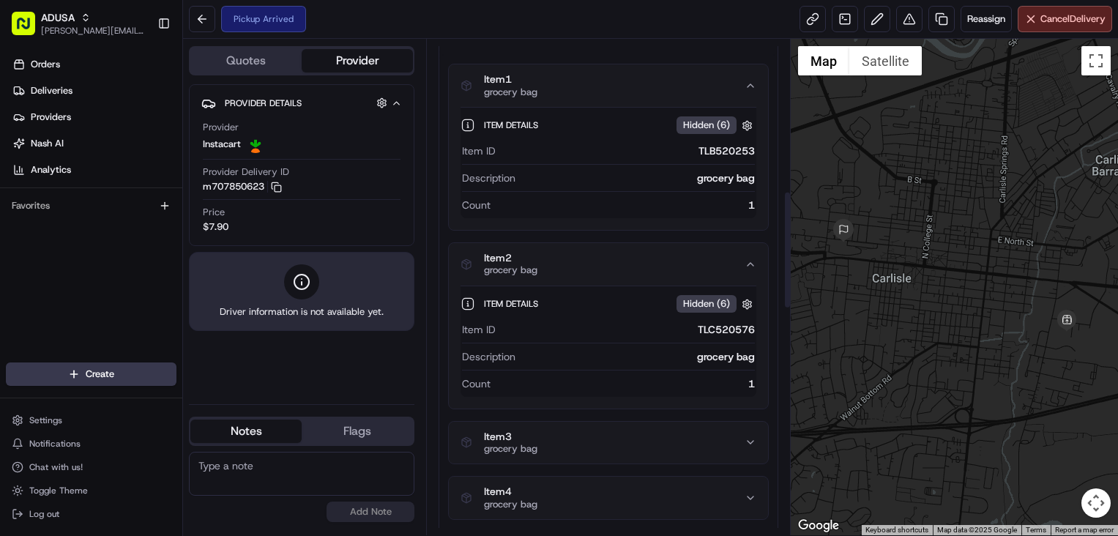
scroll to position [366, 0]
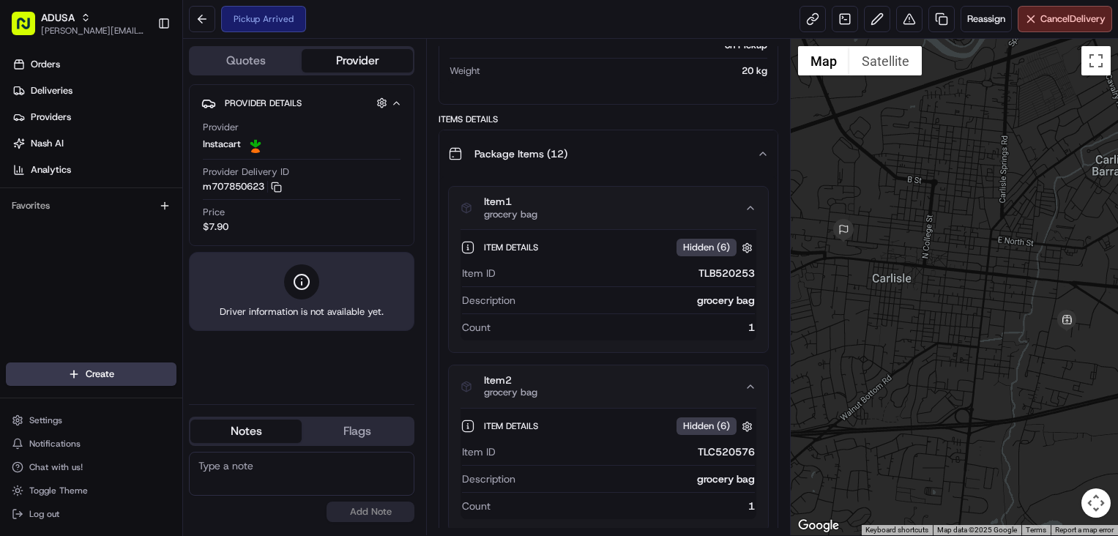
click at [751, 396] on button "Item 2 grocery bag" at bounding box center [608, 386] width 319 height 42
click at [748, 215] on button "Item 1 grocery bag" at bounding box center [608, 208] width 319 height 42
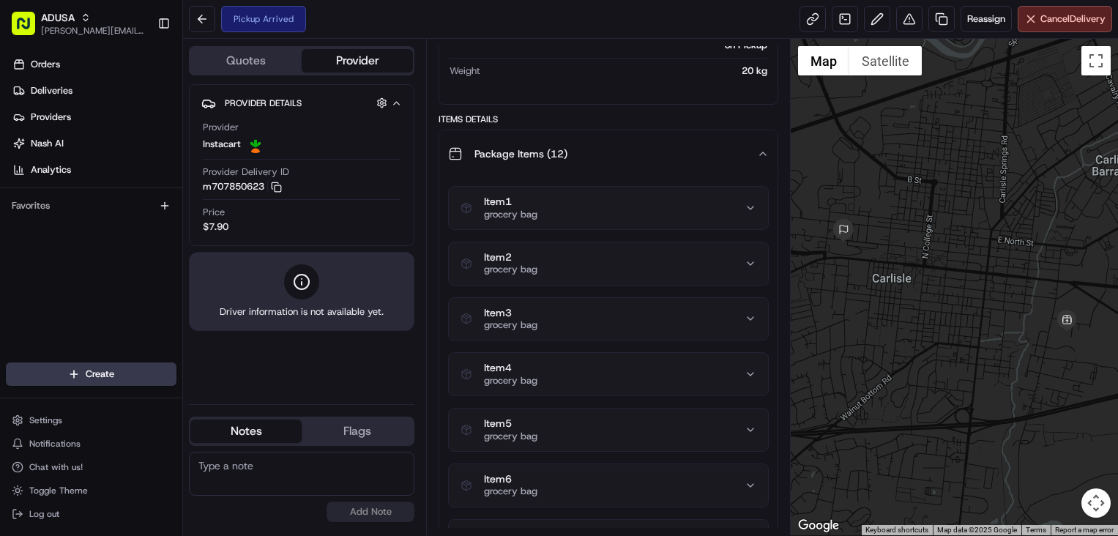
click at [766, 153] on icon "button" at bounding box center [763, 154] width 12 height 12
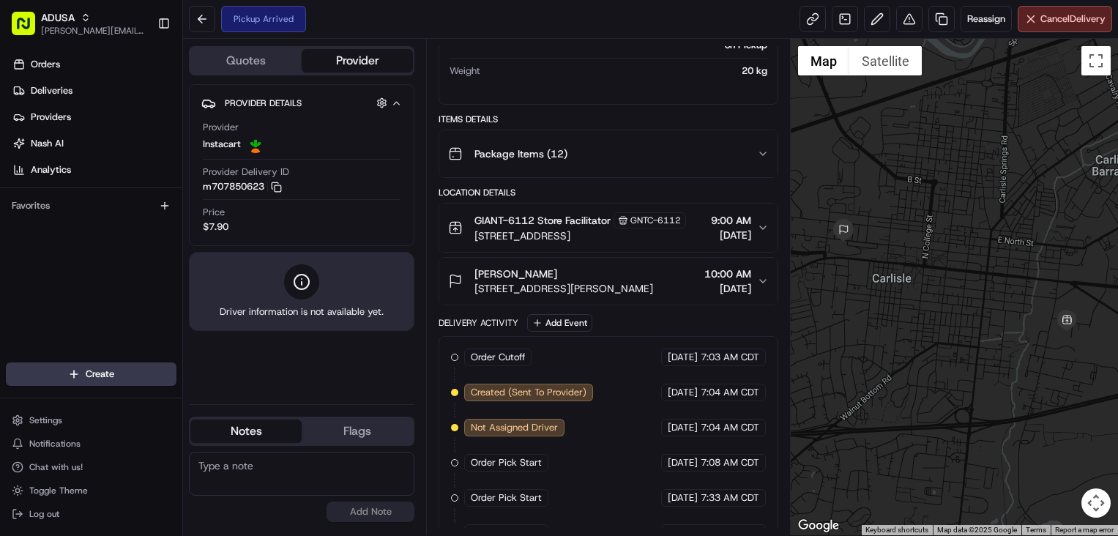
click at [699, 169] on button "Package Items ( 12 )" at bounding box center [608, 153] width 338 height 47
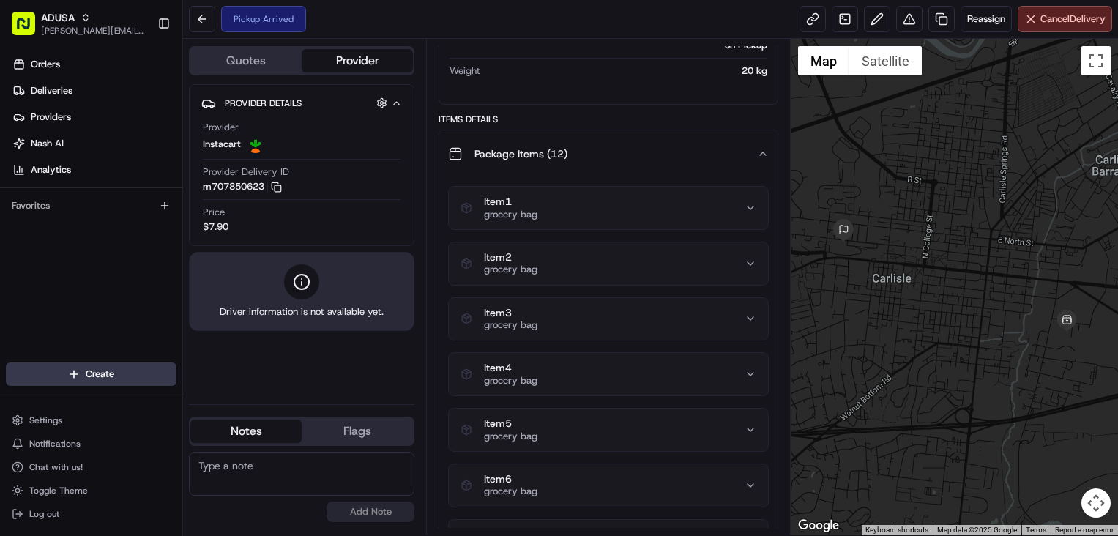
click at [621, 217] on div "Item 1 grocery bag" at bounding box center [603, 208] width 284 height 25
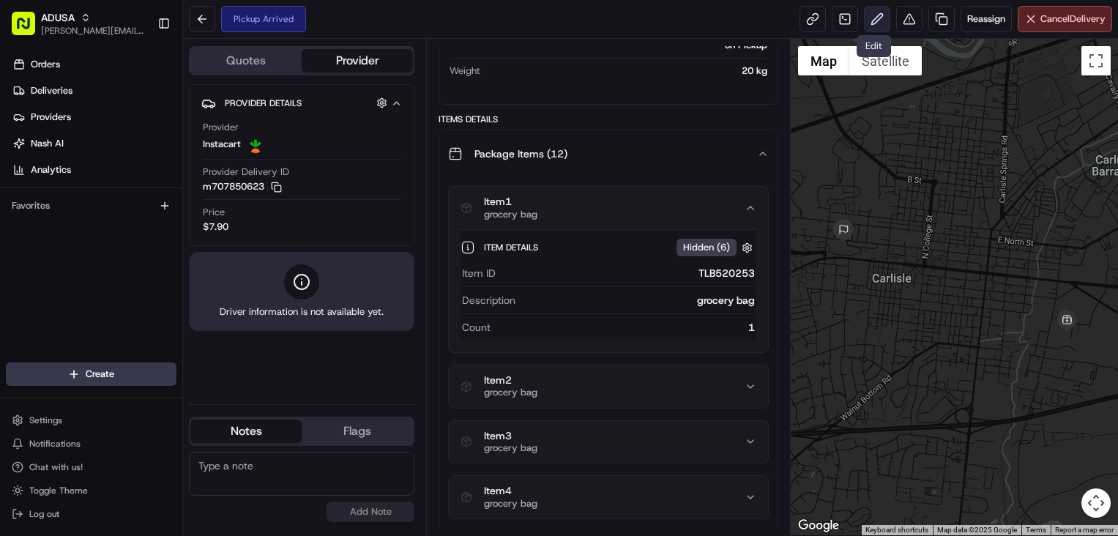
click at [879, 13] on button at bounding box center [877, 19] width 26 height 26
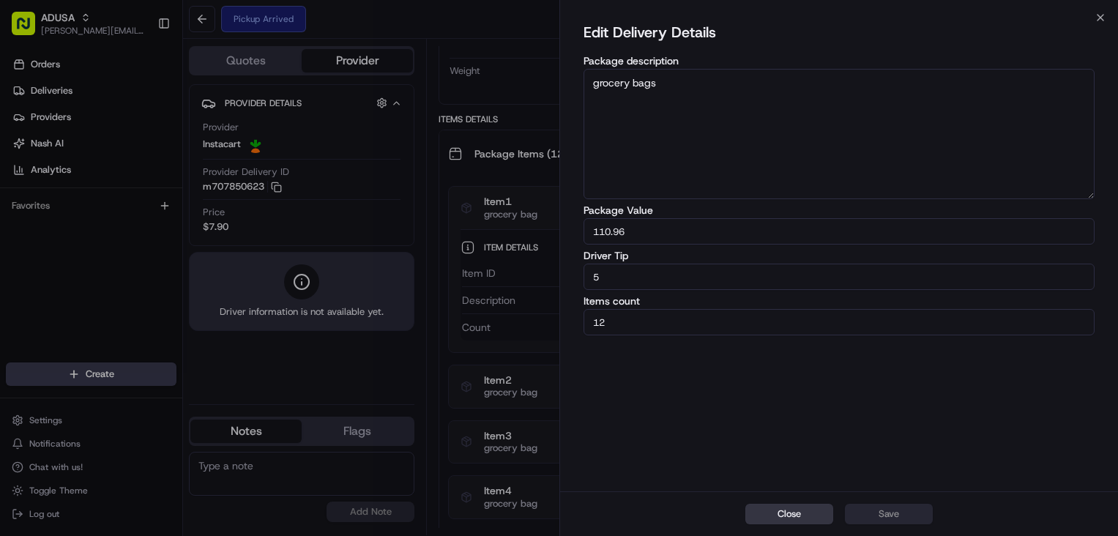
click at [776, 507] on button "Close" at bounding box center [789, 514] width 88 height 21
